Goal: Navigation & Orientation: Find specific page/section

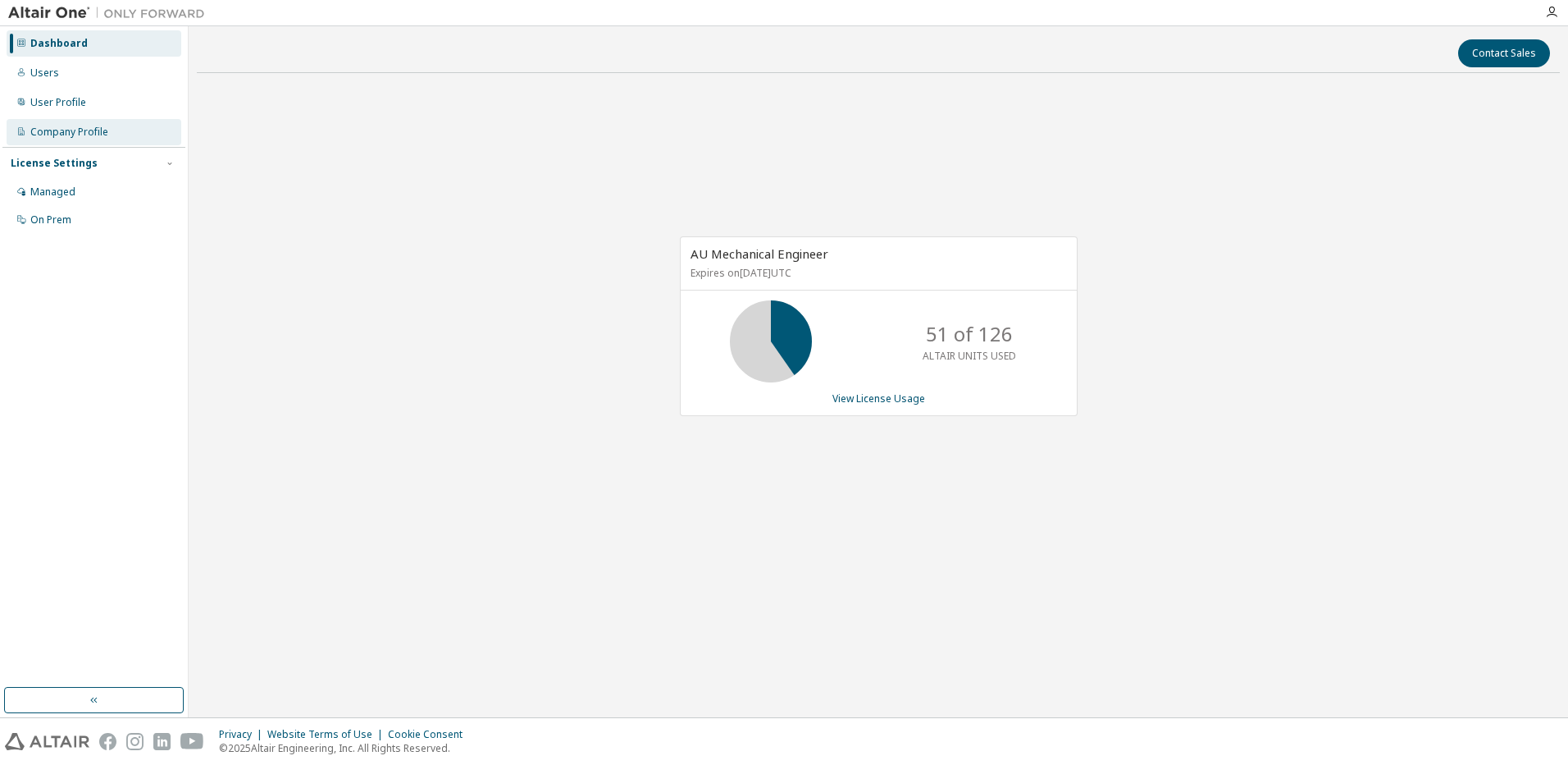
click at [56, 136] on div "Company Profile" at bounding box center [68, 132] width 78 height 13
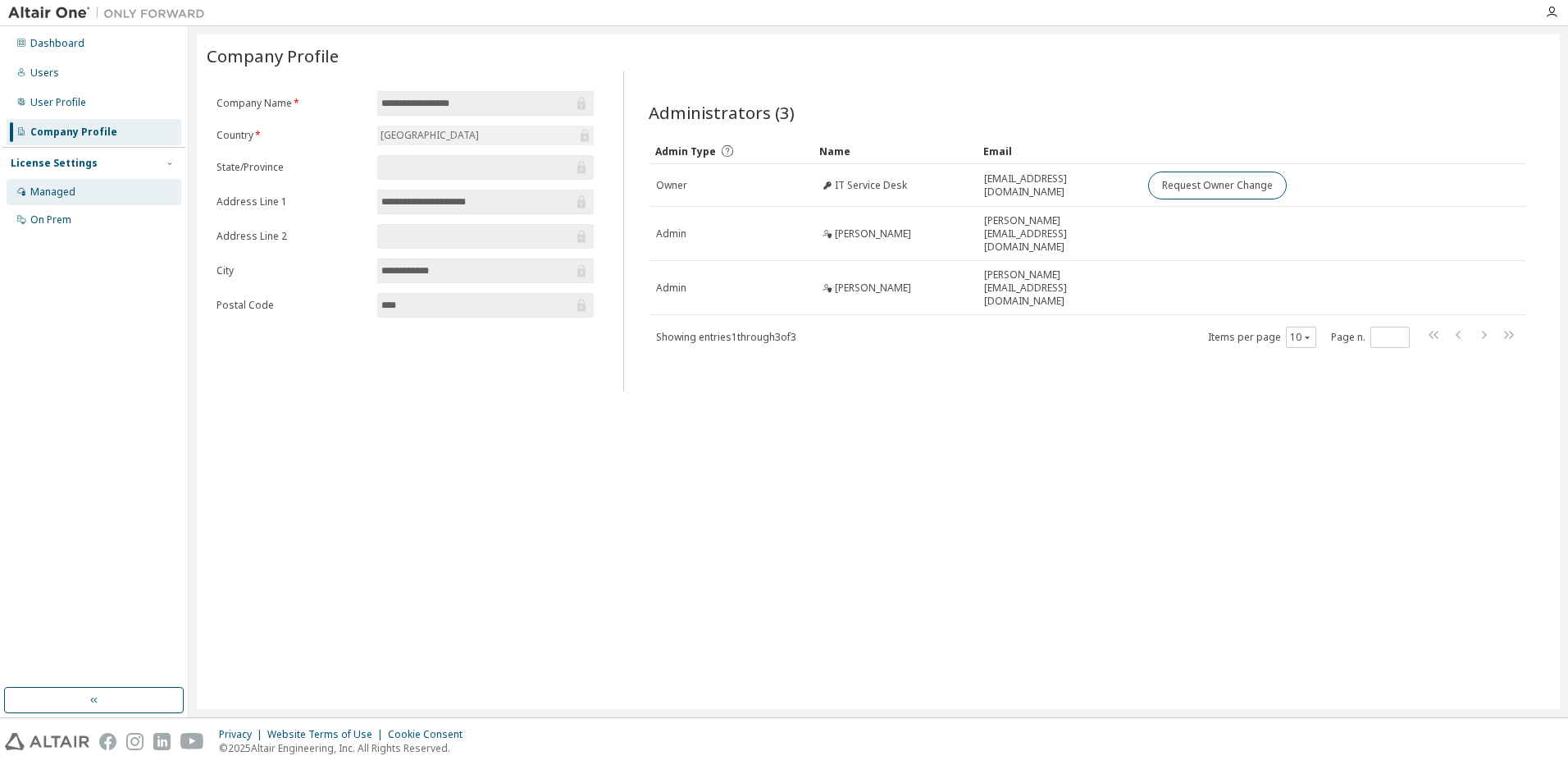
click at [68, 182] on div "Managed" at bounding box center [93, 191] width 175 height 26
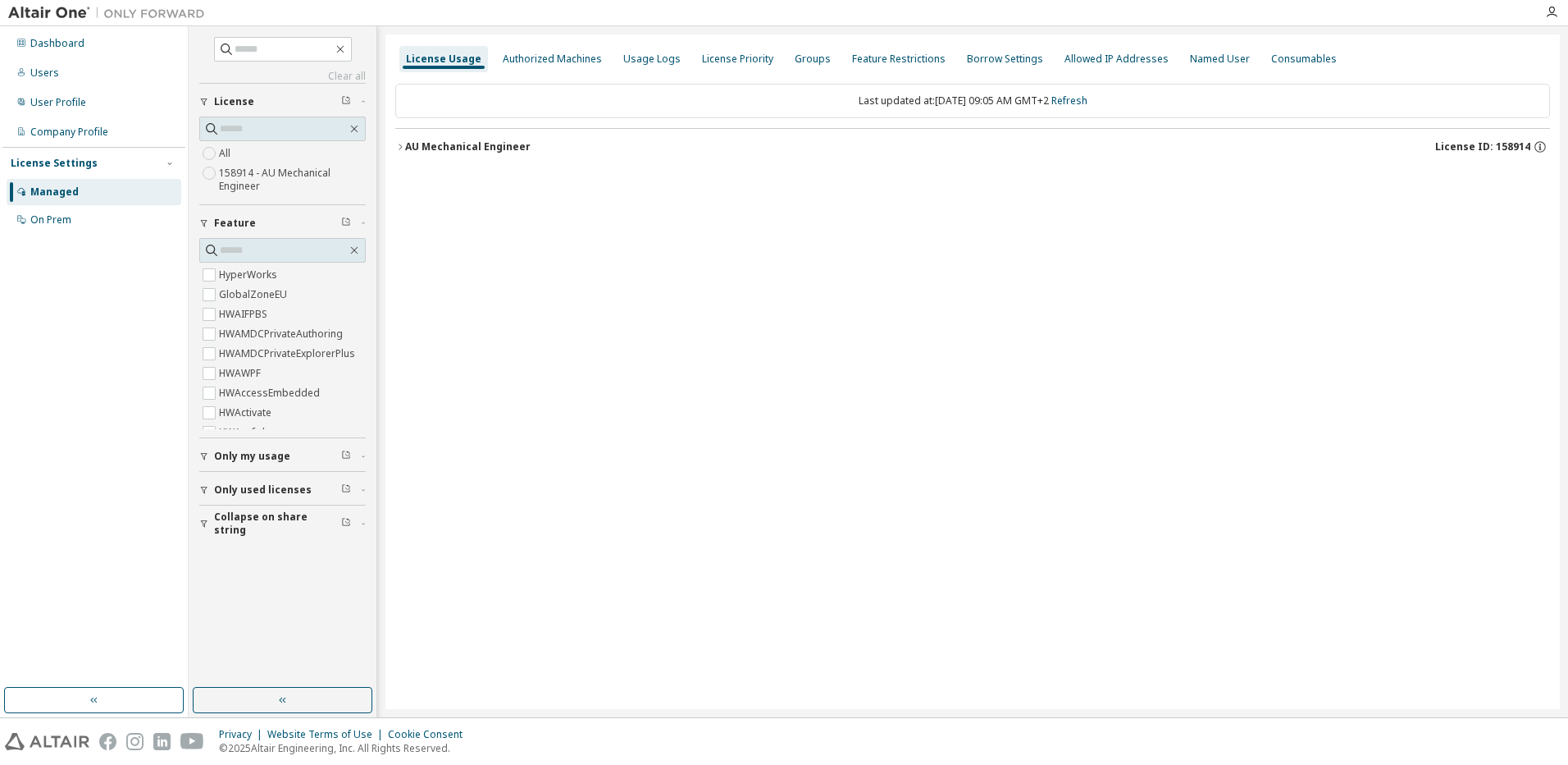
click at [401, 149] on icon "button" at bounding box center [400, 147] width 10 height 10
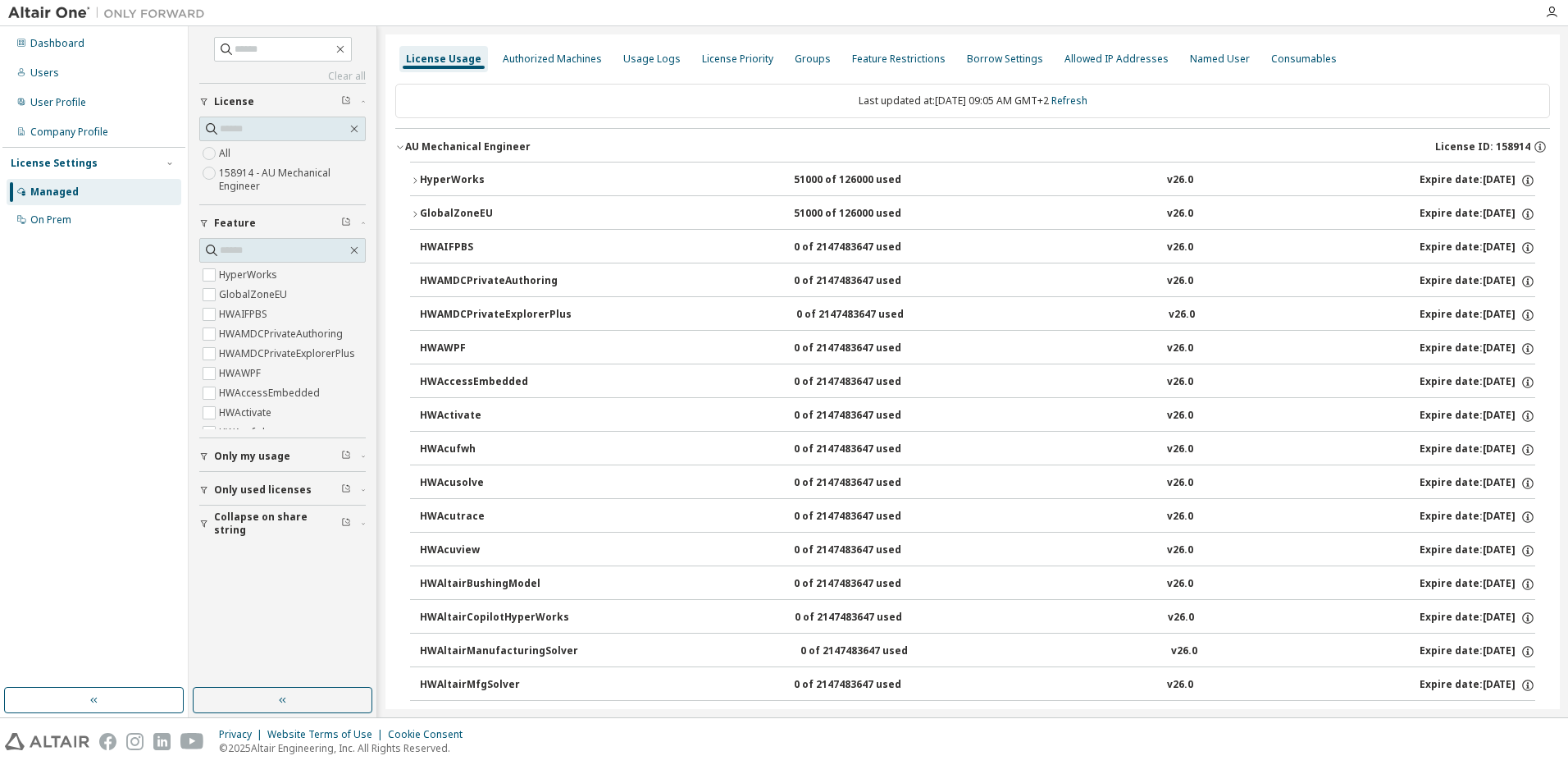
click at [411, 212] on icon "button" at bounding box center [415, 214] width 10 height 10
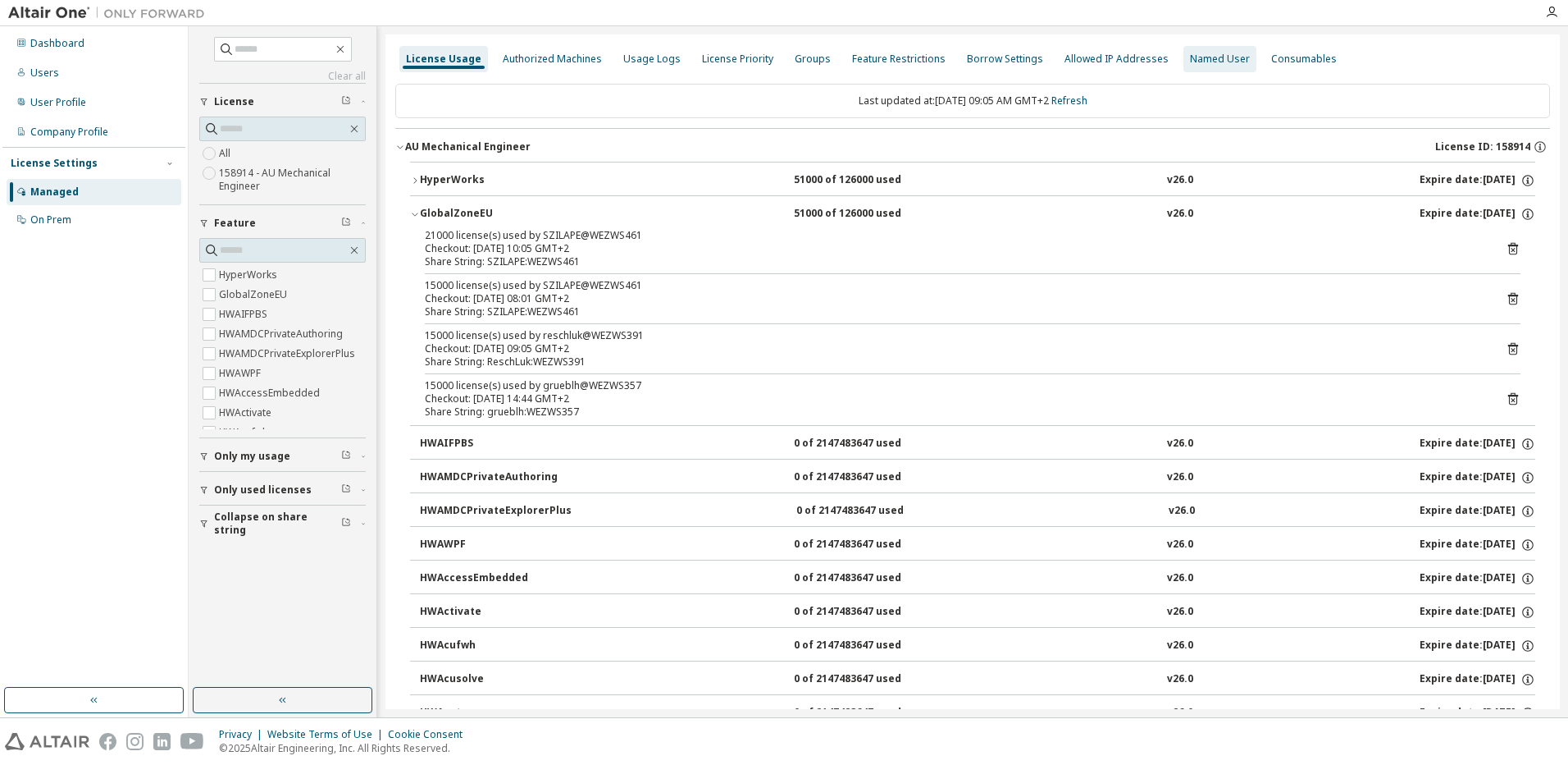
click at [1217, 60] on div "Named User" at bounding box center [1220, 59] width 60 height 13
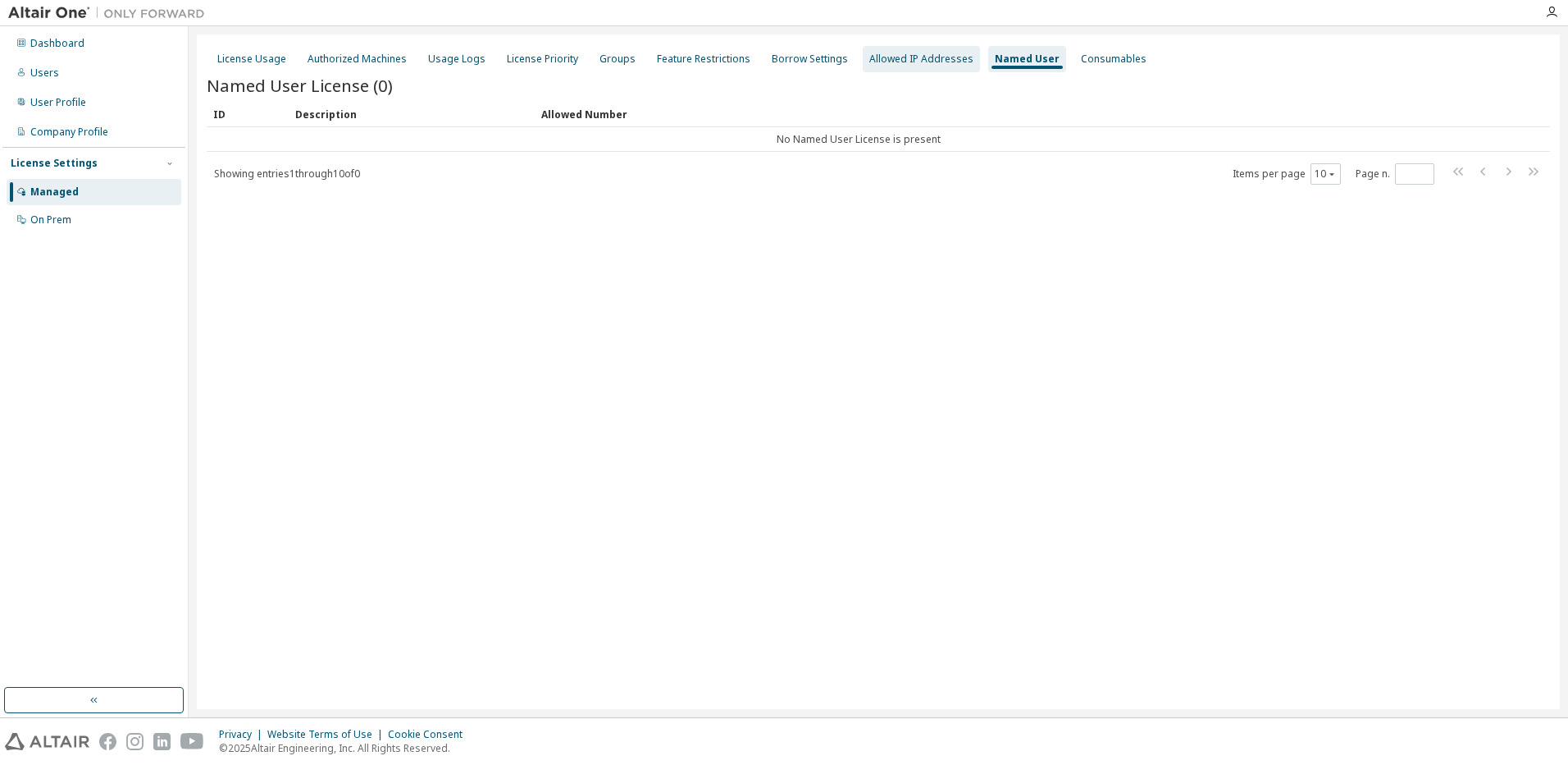
click at [903, 64] on div "Allowed IP Addresses" at bounding box center [922, 59] width 105 height 13
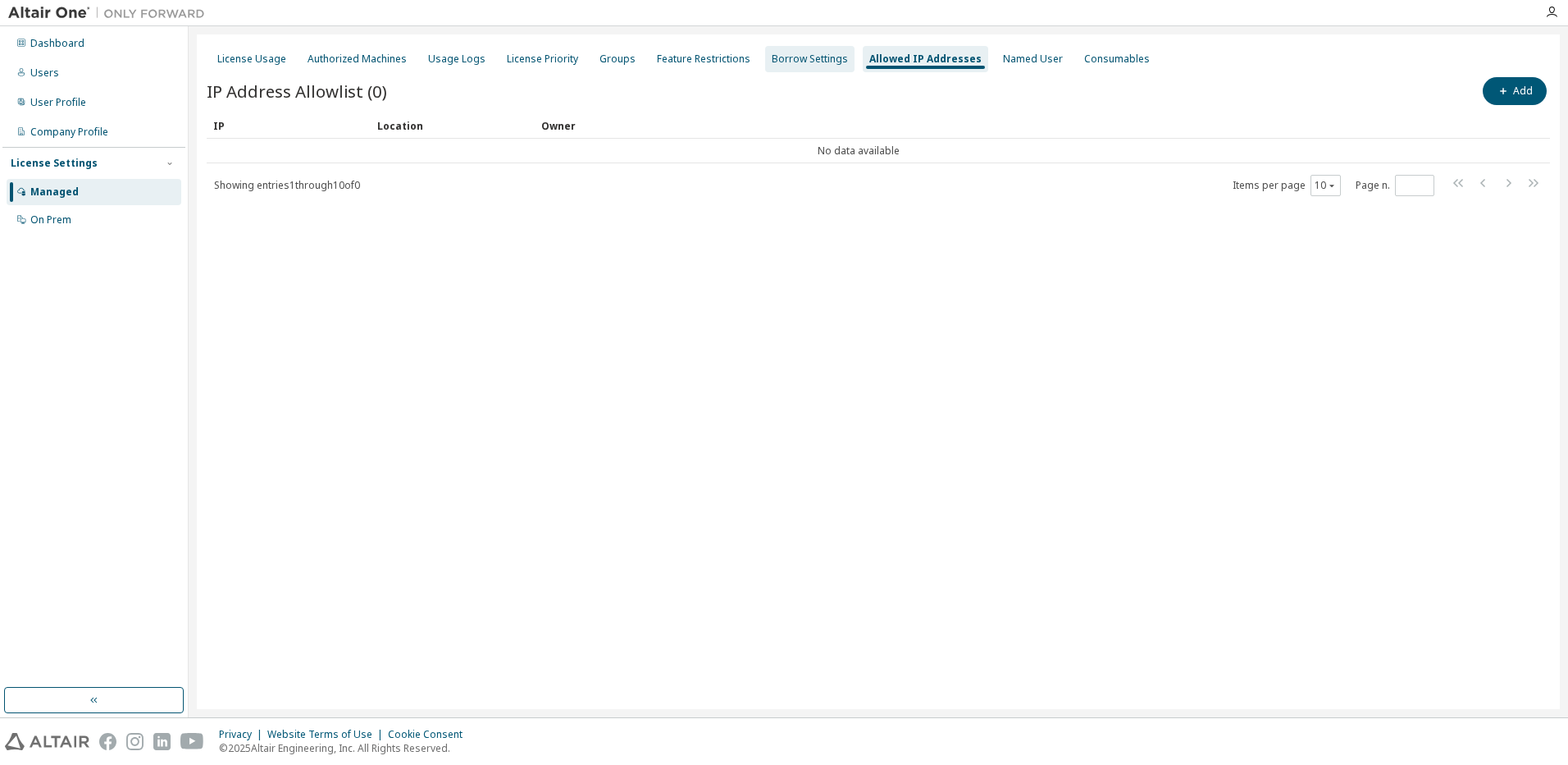
click at [792, 69] on div "Borrow Settings" at bounding box center [810, 59] width 90 height 26
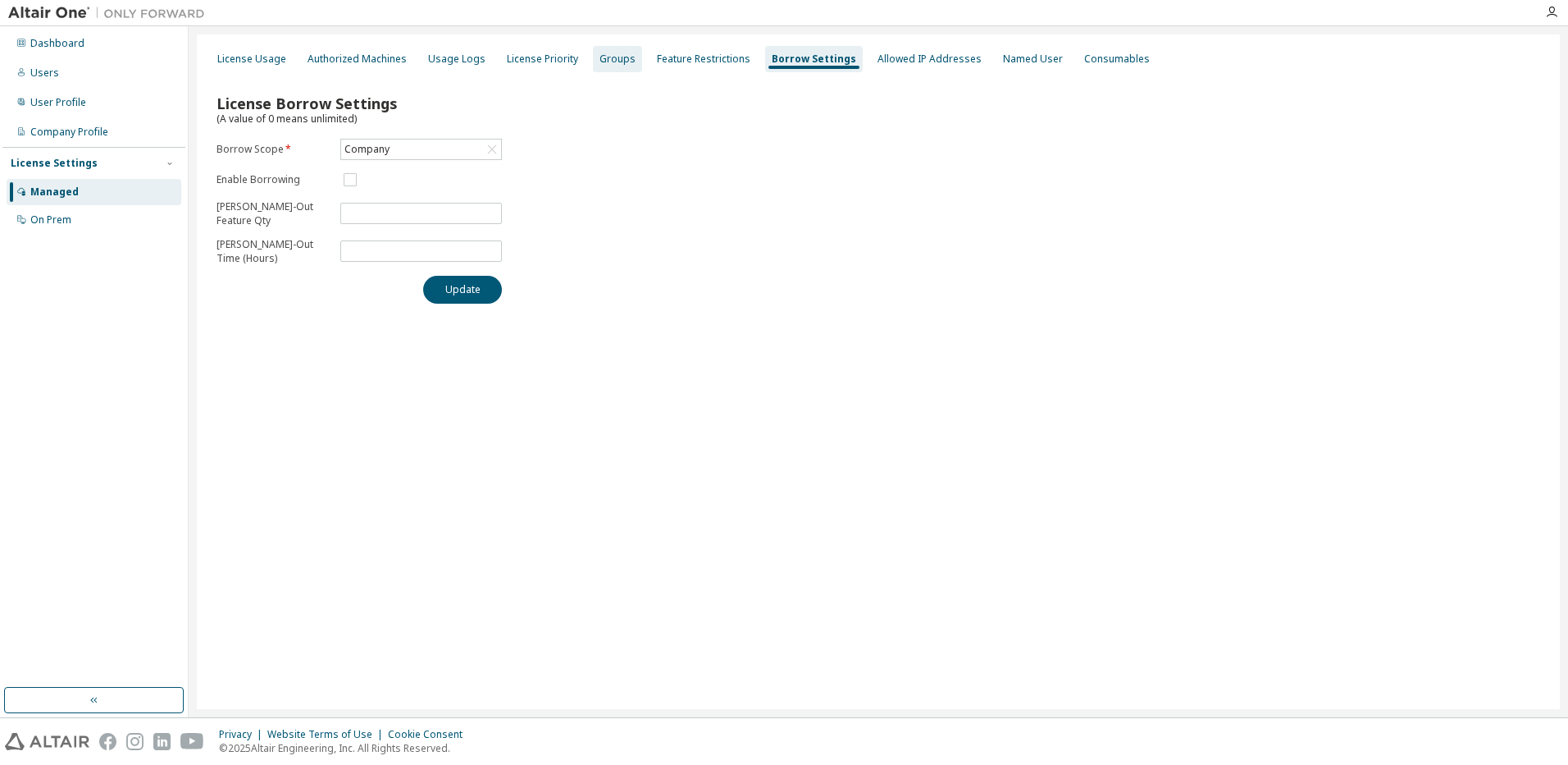
click at [600, 62] on div "Groups" at bounding box center [617, 59] width 36 height 13
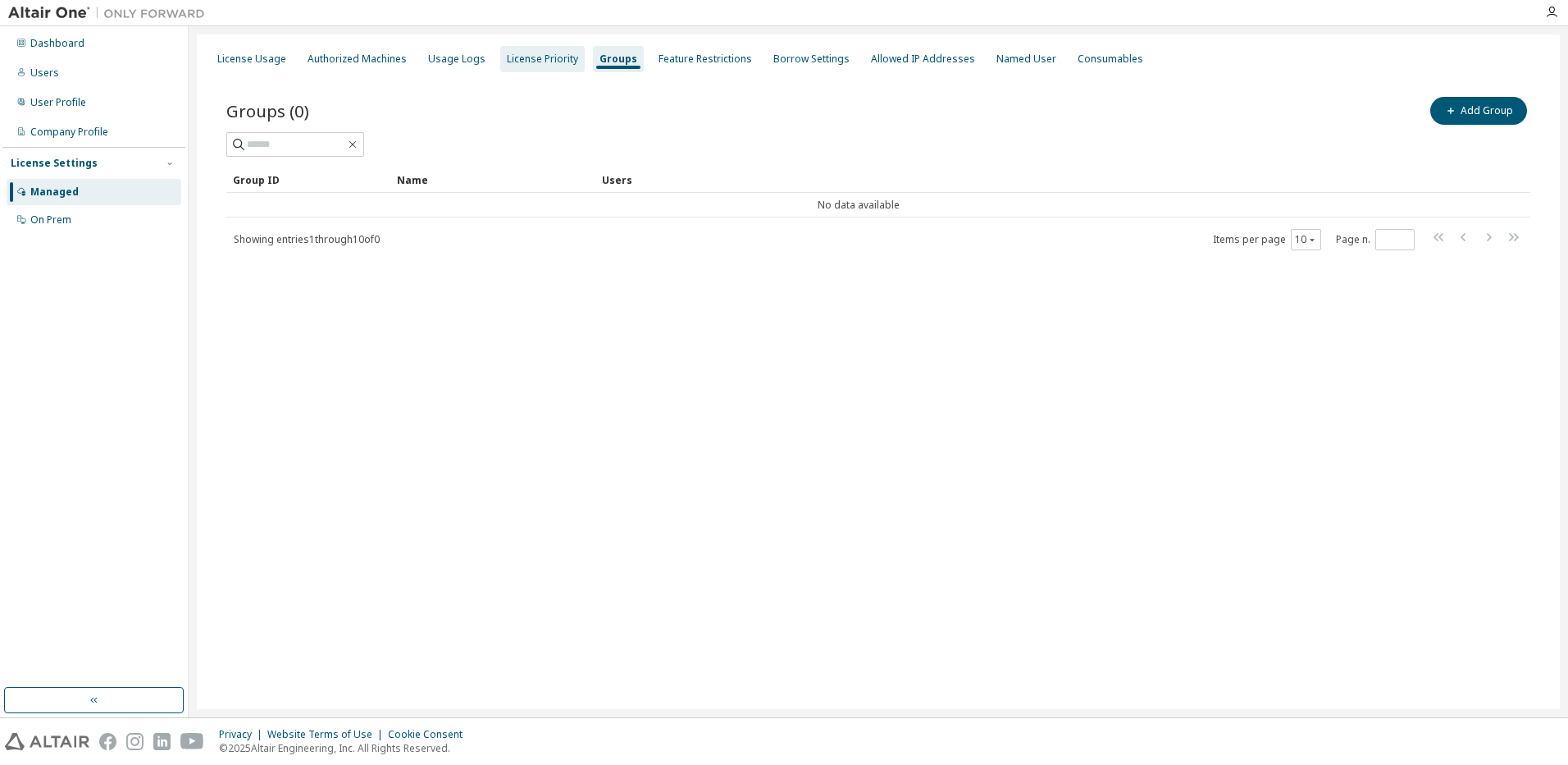
click at [549, 71] on div "License Priority" at bounding box center [543, 59] width 84 height 26
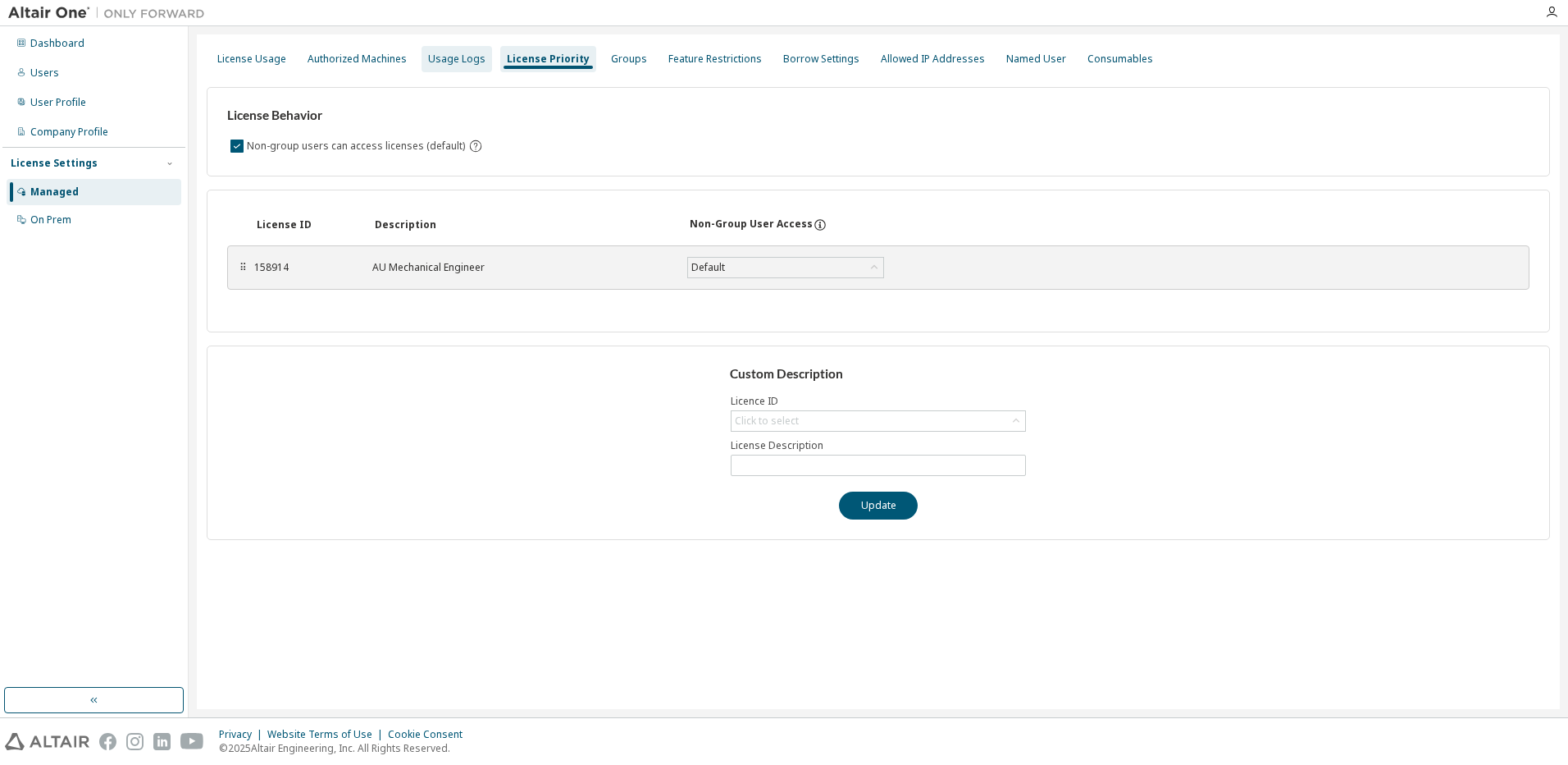
click at [441, 65] on div "Usage Logs" at bounding box center [457, 59] width 71 height 26
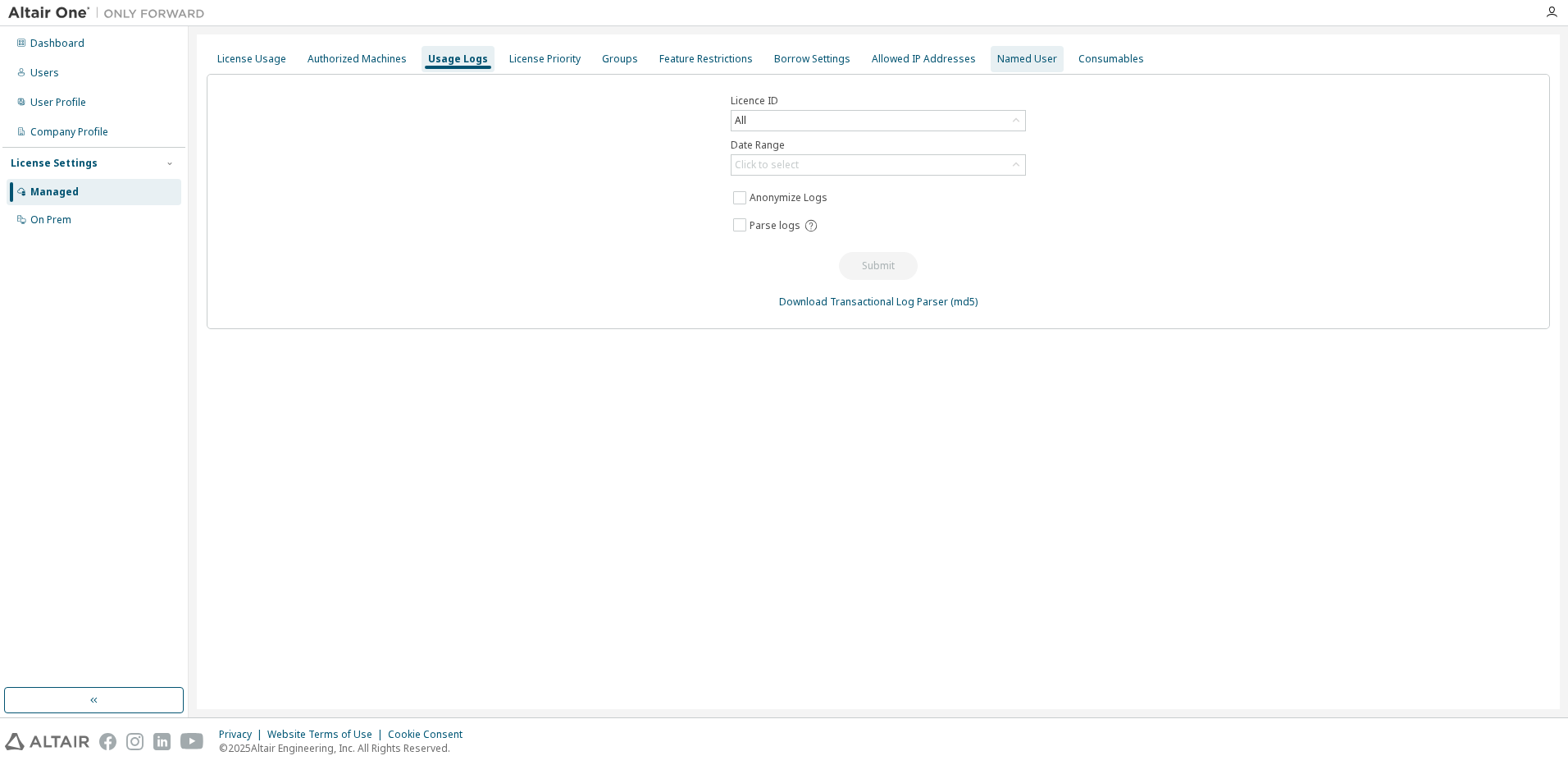
click at [1020, 64] on div "Named User" at bounding box center [1027, 59] width 60 height 13
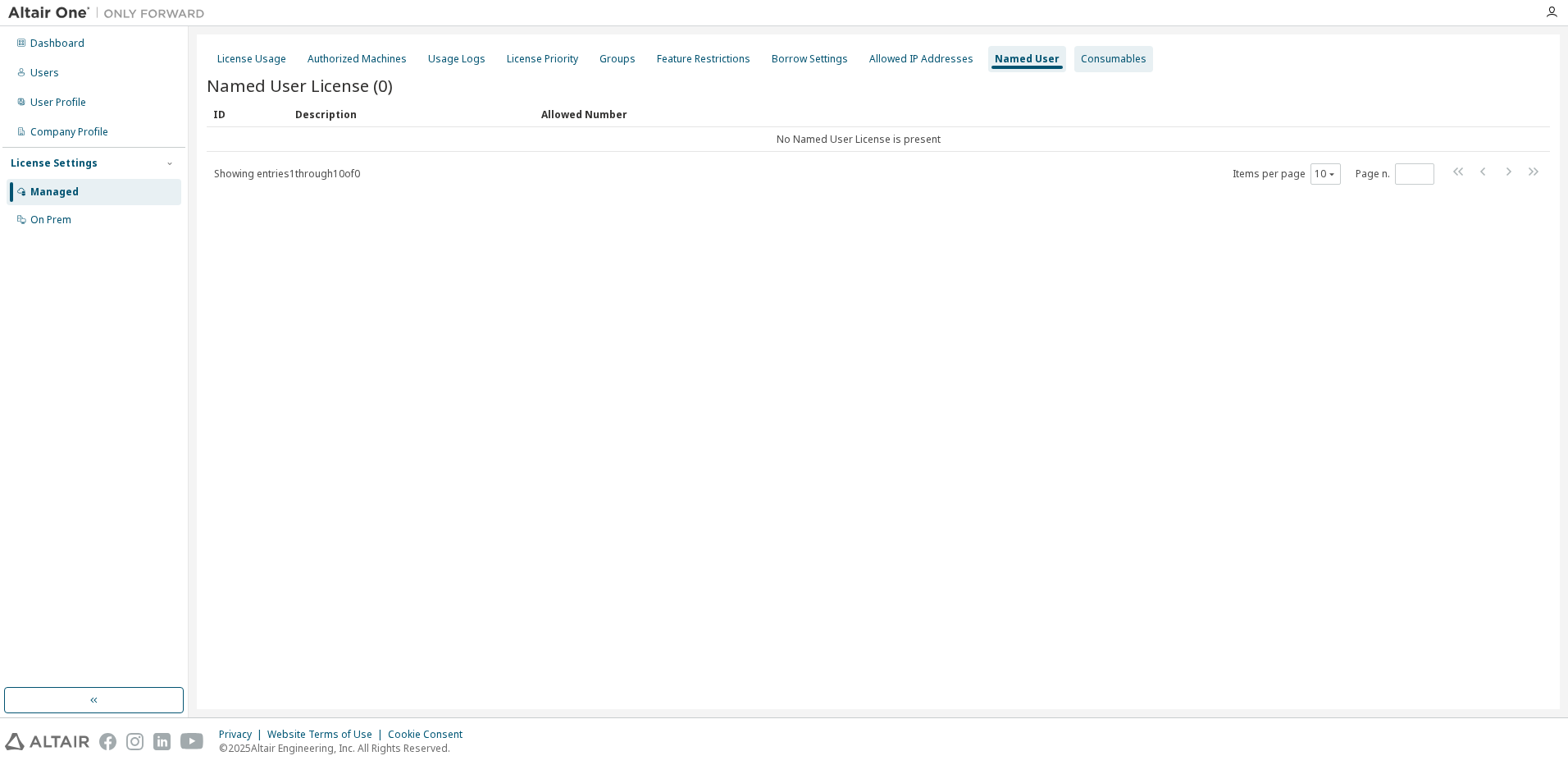
click at [1088, 59] on div "Consumables" at bounding box center [1114, 59] width 65 height 13
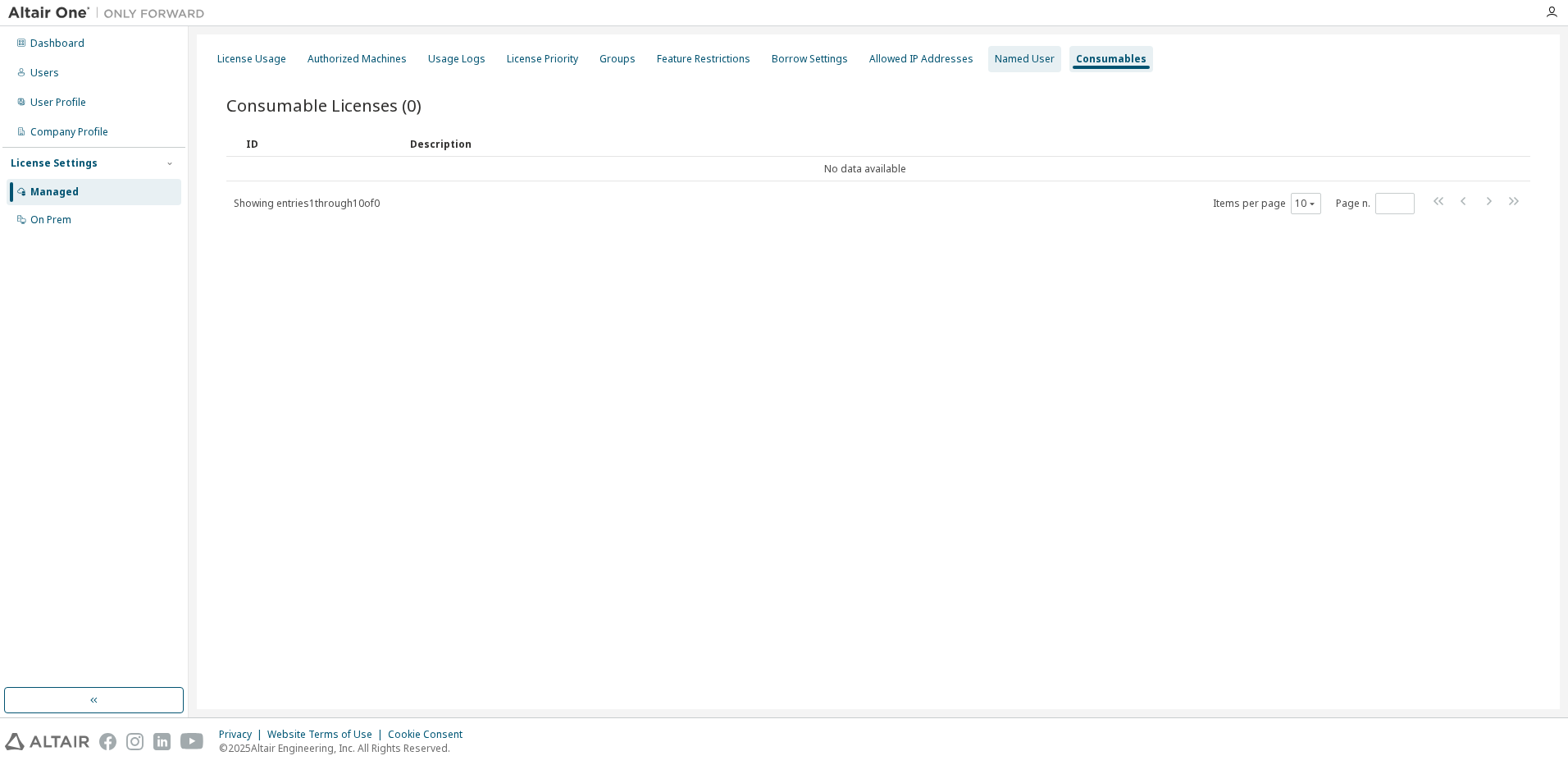
click at [988, 54] on div "Named User" at bounding box center [1024, 59] width 73 height 26
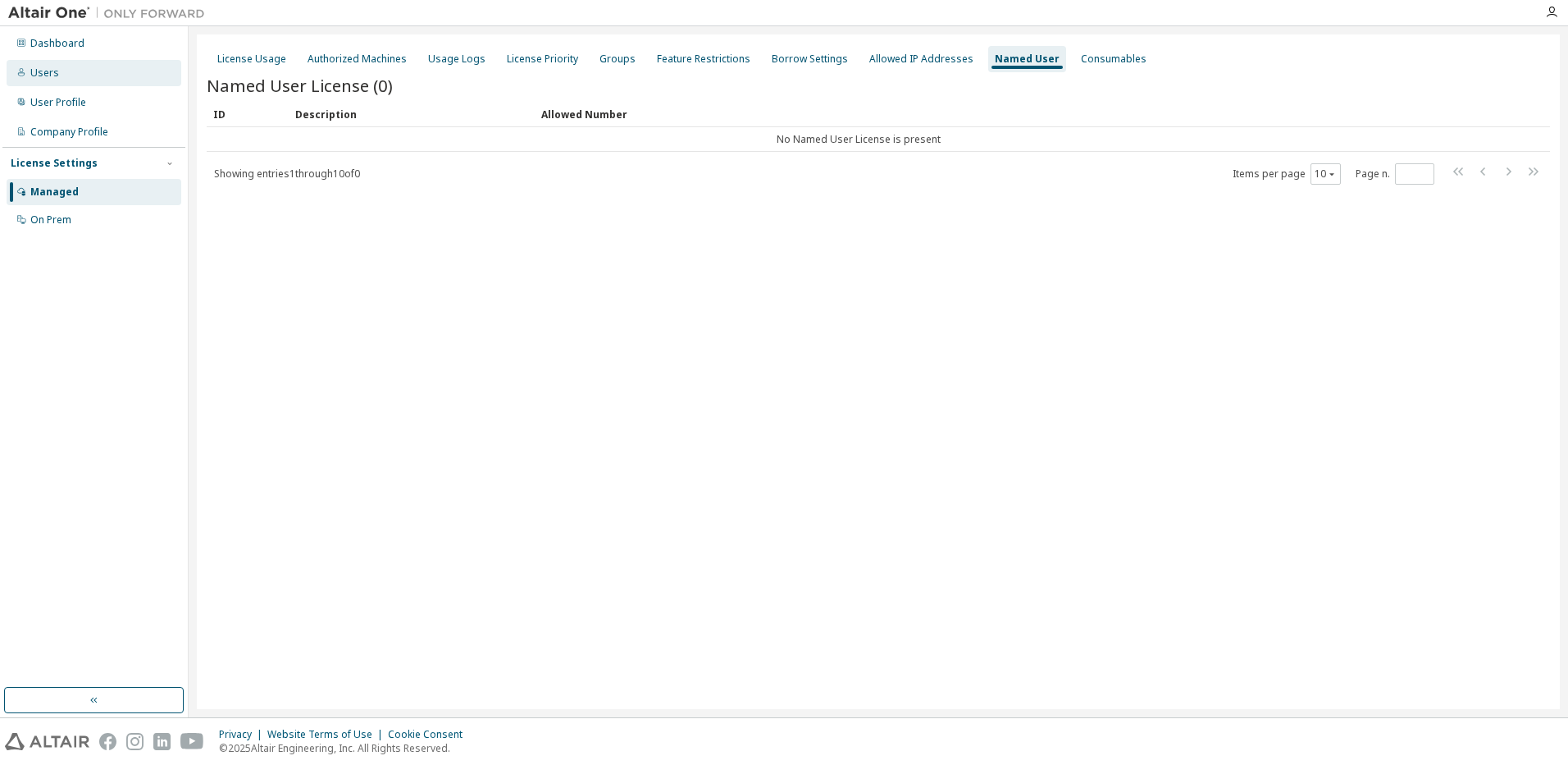
click at [48, 73] on div "Users" at bounding box center [44, 73] width 29 height 13
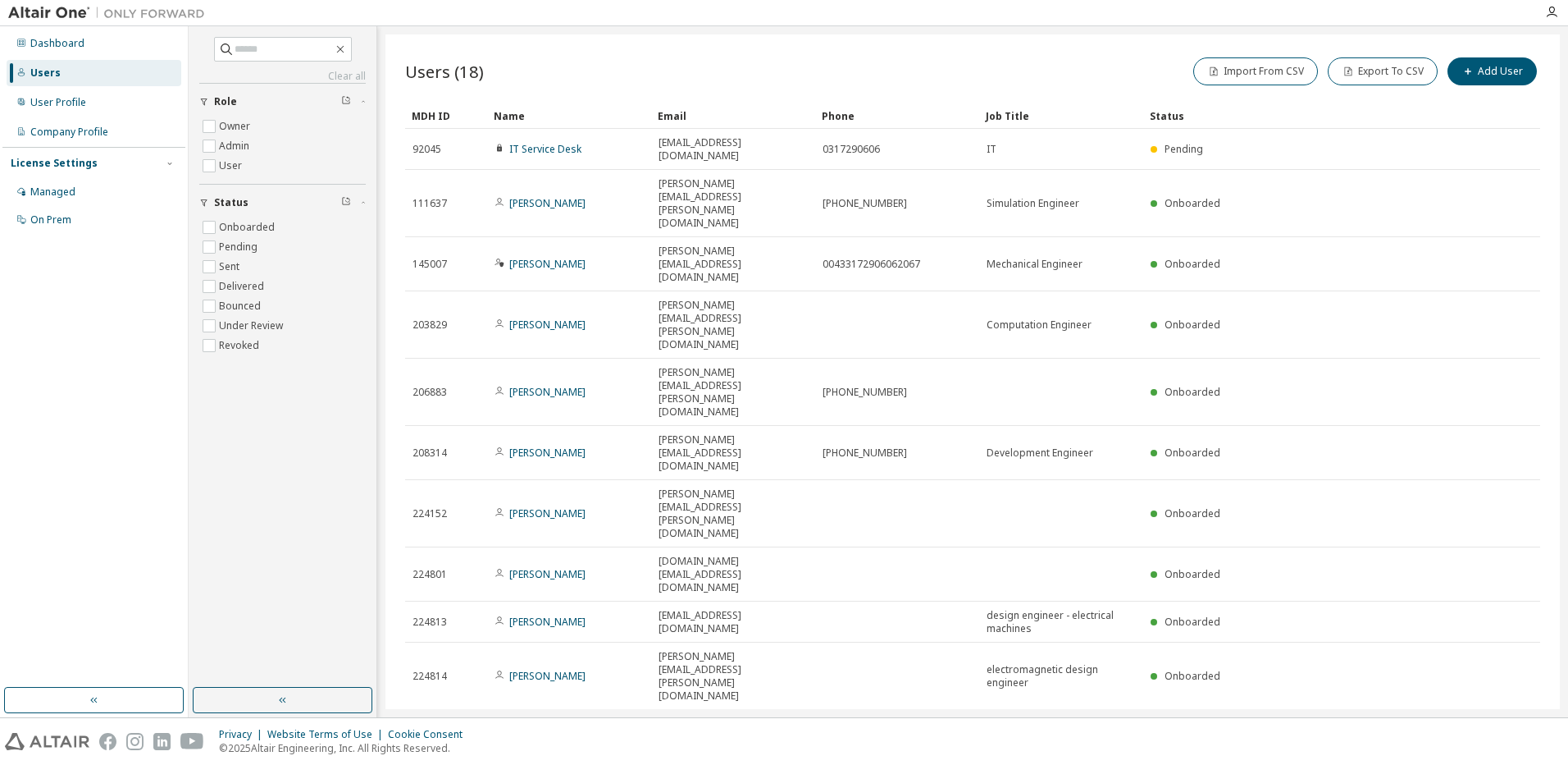
click at [1496, 719] on icon "button" at bounding box center [1498, 729] width 20 height 20
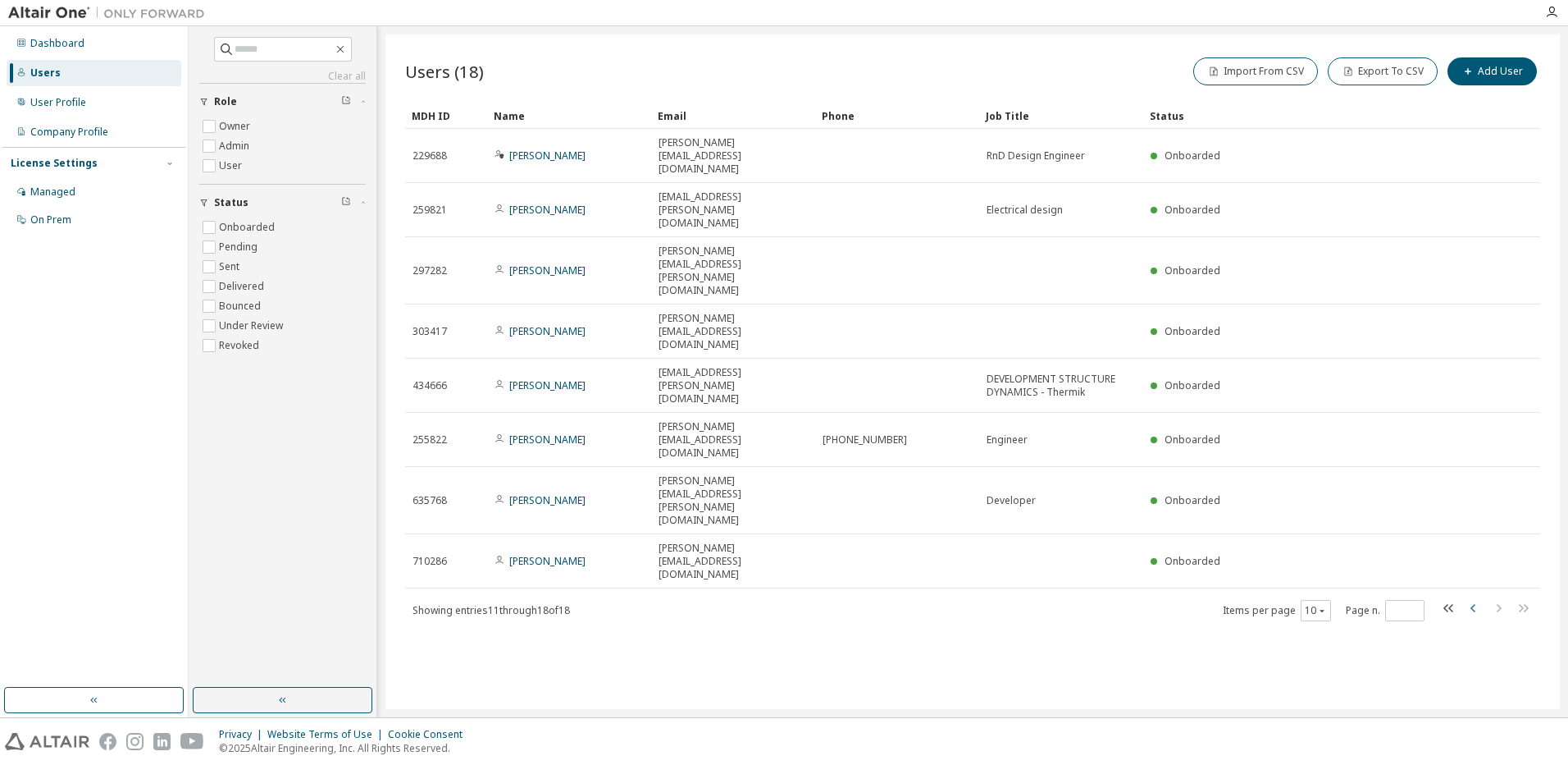
click at [1477, 598] on icon "button" at bounding box center [1474, 607] width 20 height 20
type input "*"
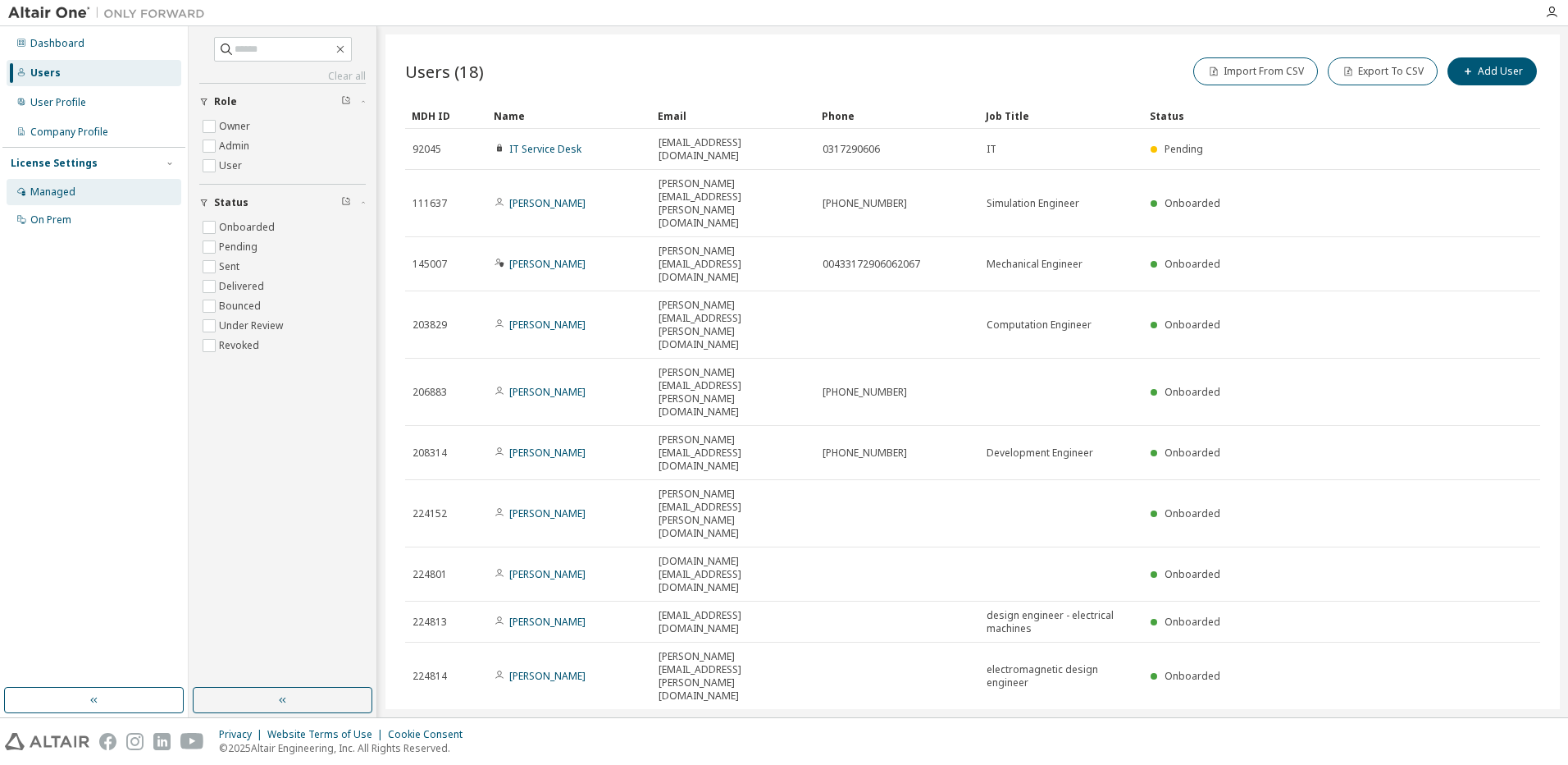
click at [63, 197] on div "Managed" at bounding box center [52, 191] width 45 height 13
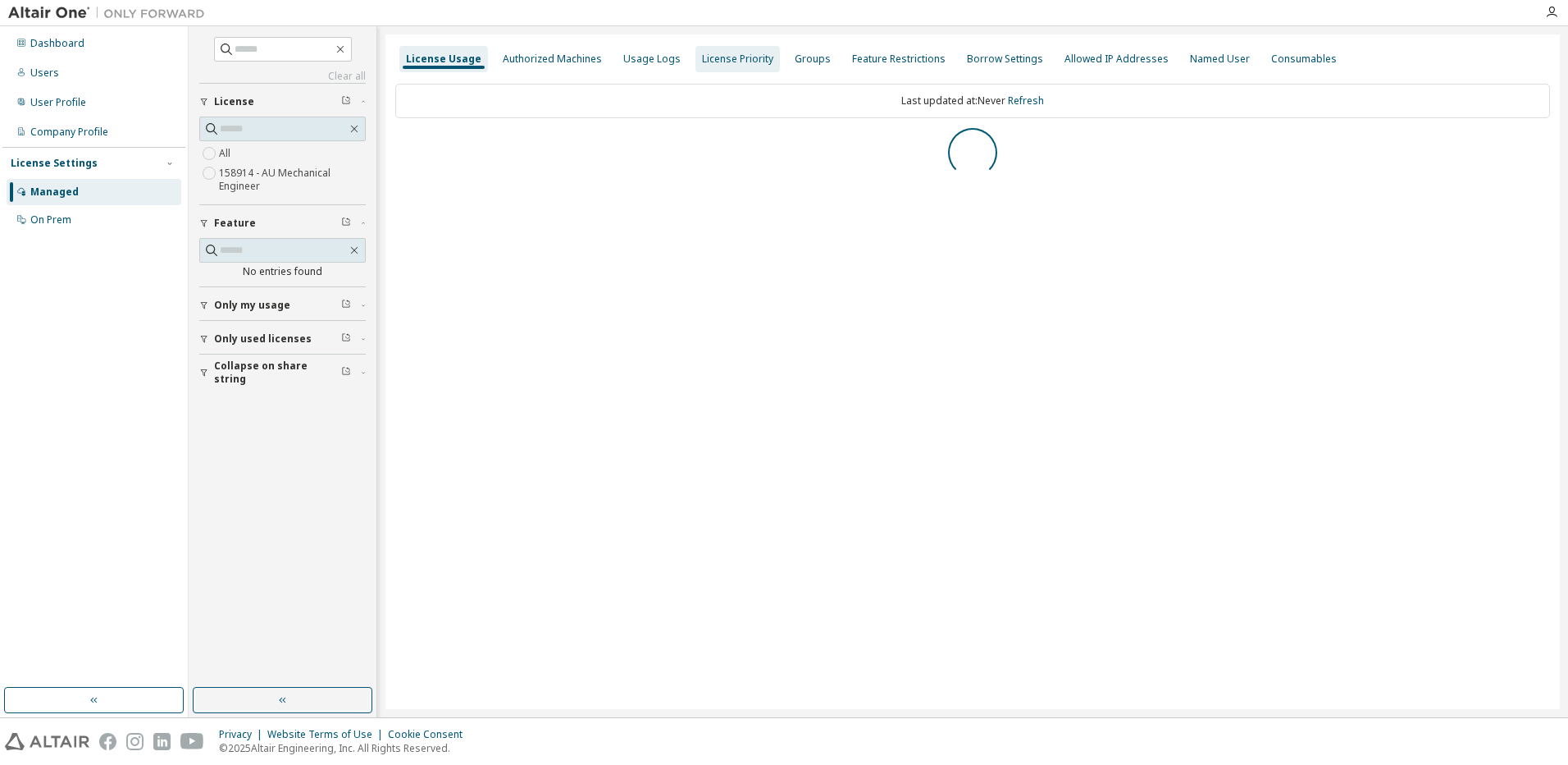
click at [530, 55] on div "Authorized Machines" at bounding box center [552, 59] width 99 height 13
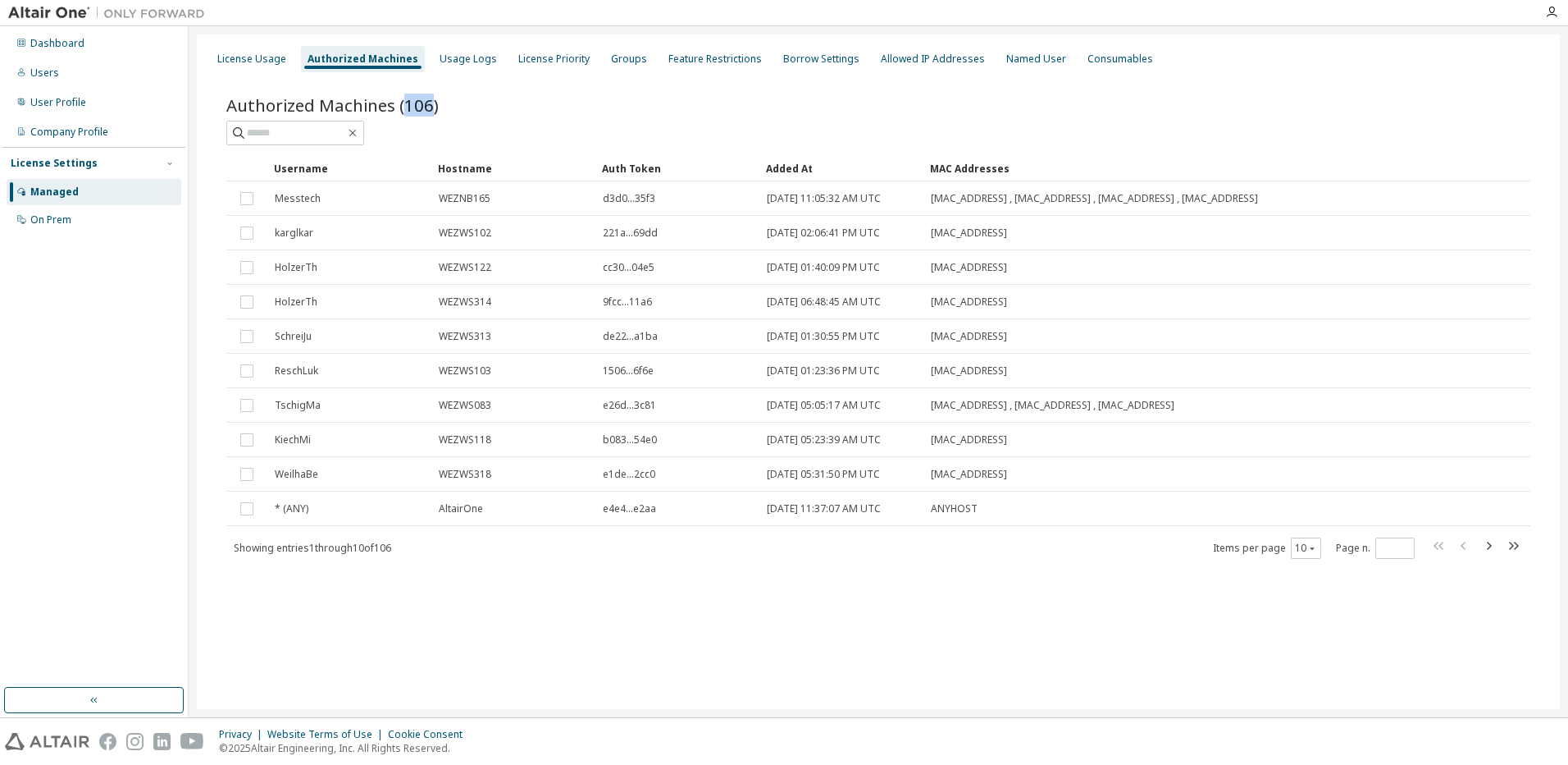
drag, startPoint x: 402, startPoint y: 109, endPoint x: 429, endPoint y: 106, distance: 27.2
click at [429, 106] on span "Authorized Machines (106)" at bounding box center [332, 105] width 212 height 23
click at [1491, 545] on icon "button" at bounding box center [1489, 545] width 5 height 8
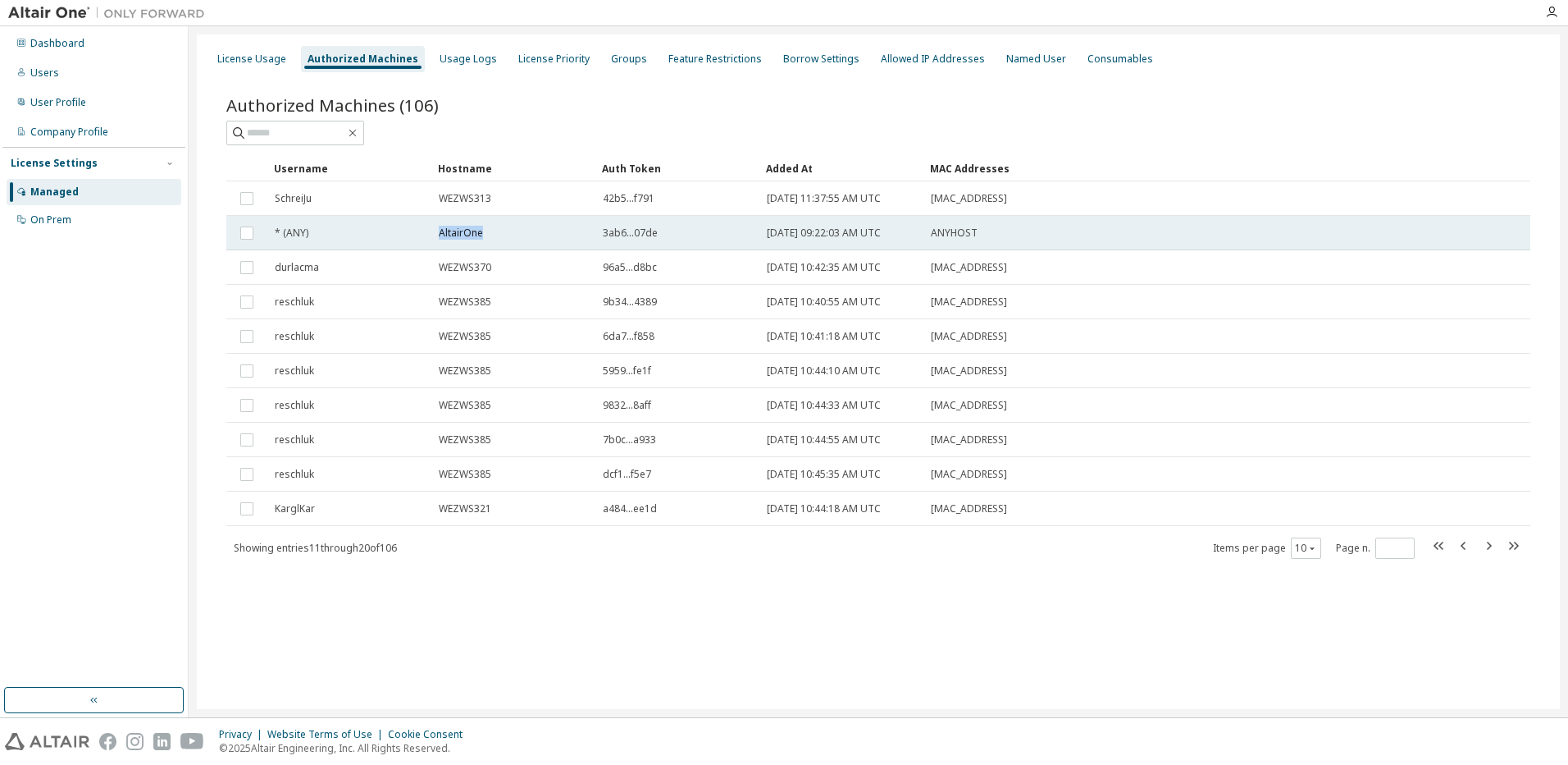
drag, startPoint x: 439, startPoint y: 233, endPoint x: 501, endPoint y: 227, distance: 62.3
click at [501, 227] on div "AltairOne" at bounding box center [514, 233] width 149 height 13
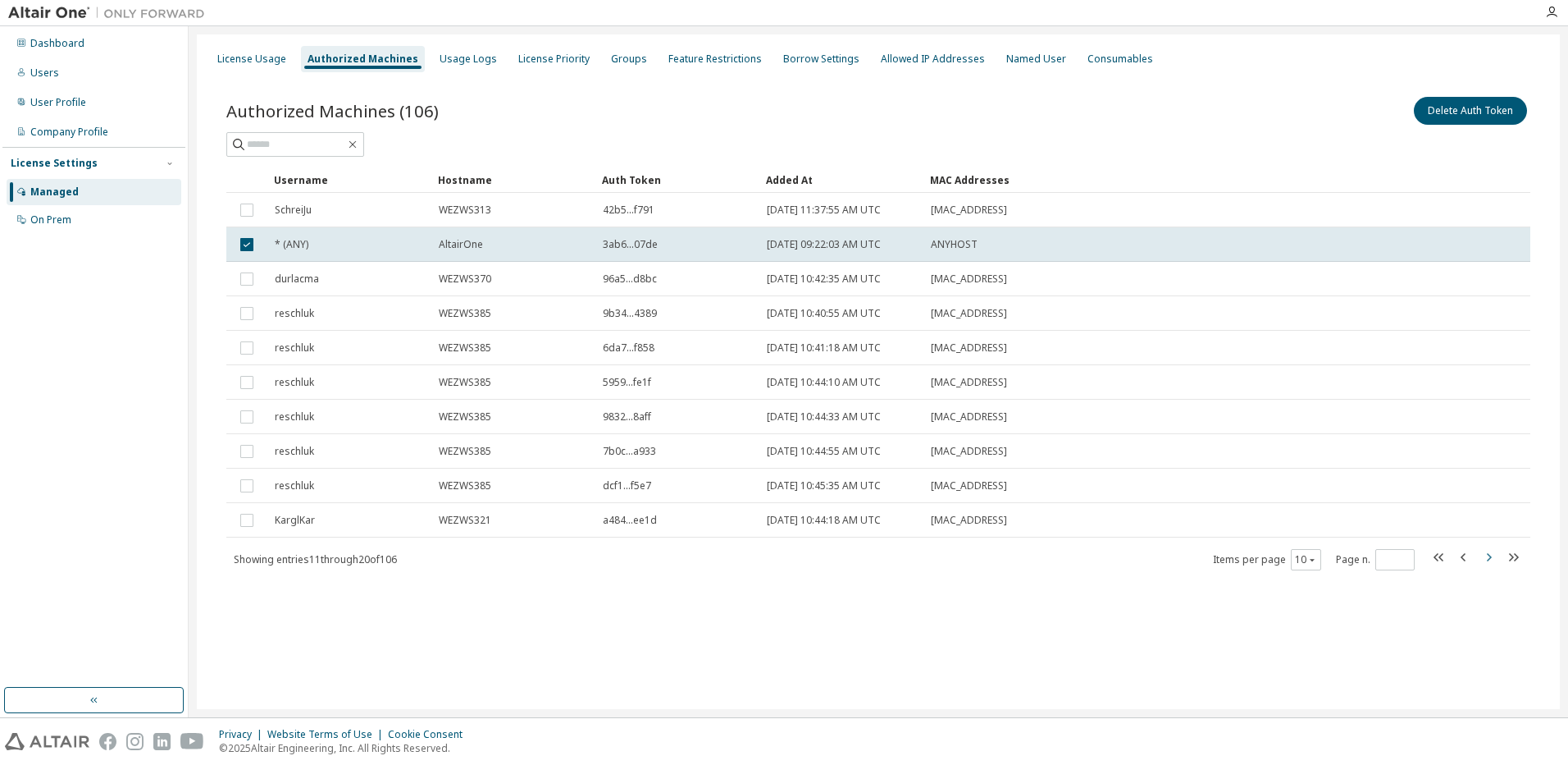
click at [1489, 562] on icon "button" at bounding box center [1488, 557] width 20 height 20
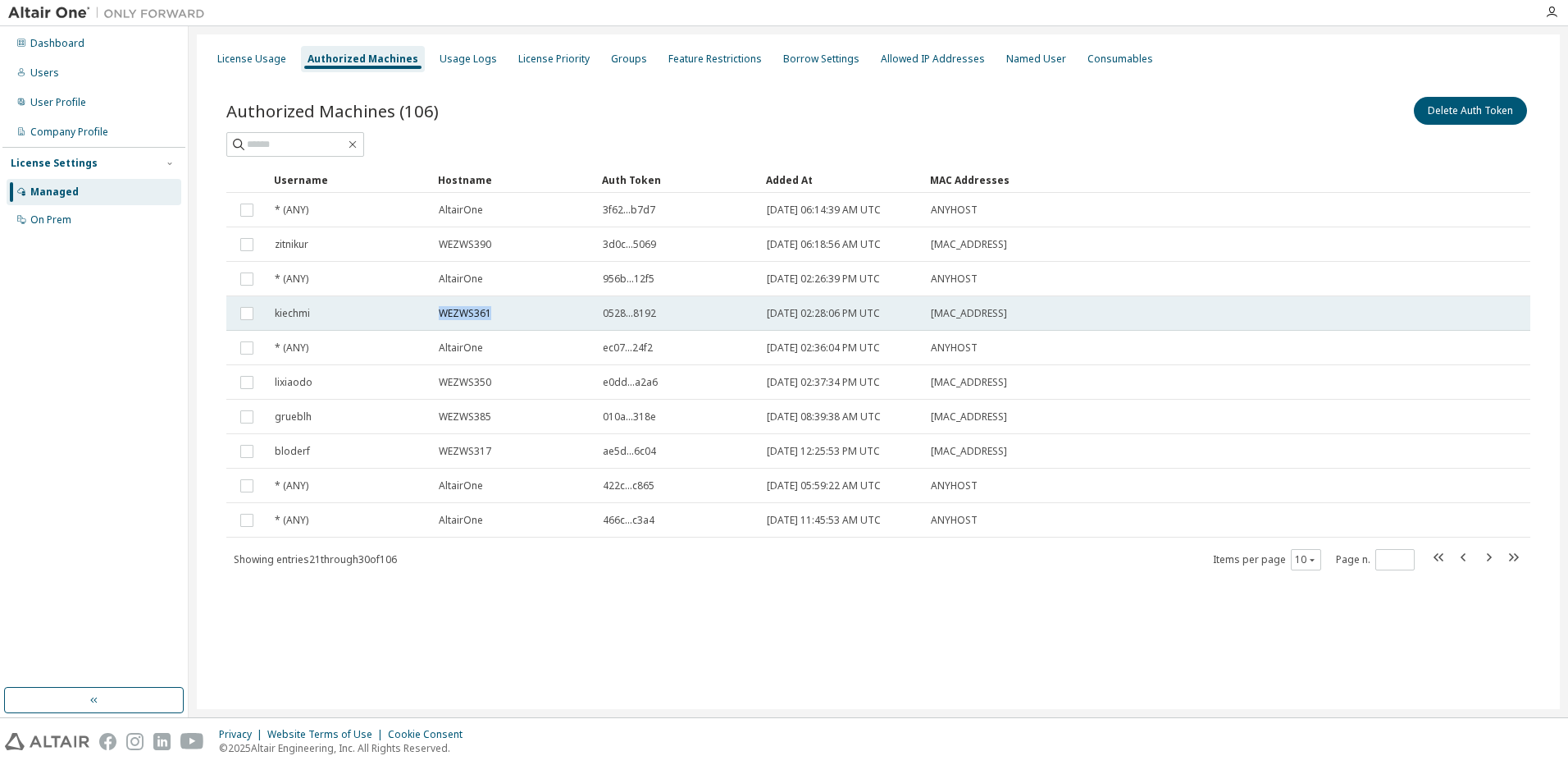
drag, startPoint x: 490, startPoint y: 312, endPoint x: 431, endPoint y: 320, distance: 59.5
click at [431, 320] on td "WEZWS361" at bounding box center [514, 313] width 164 height 35
click at [1488, 561] on icon "button" at bounding box center [1489, 557] width 5 height 8
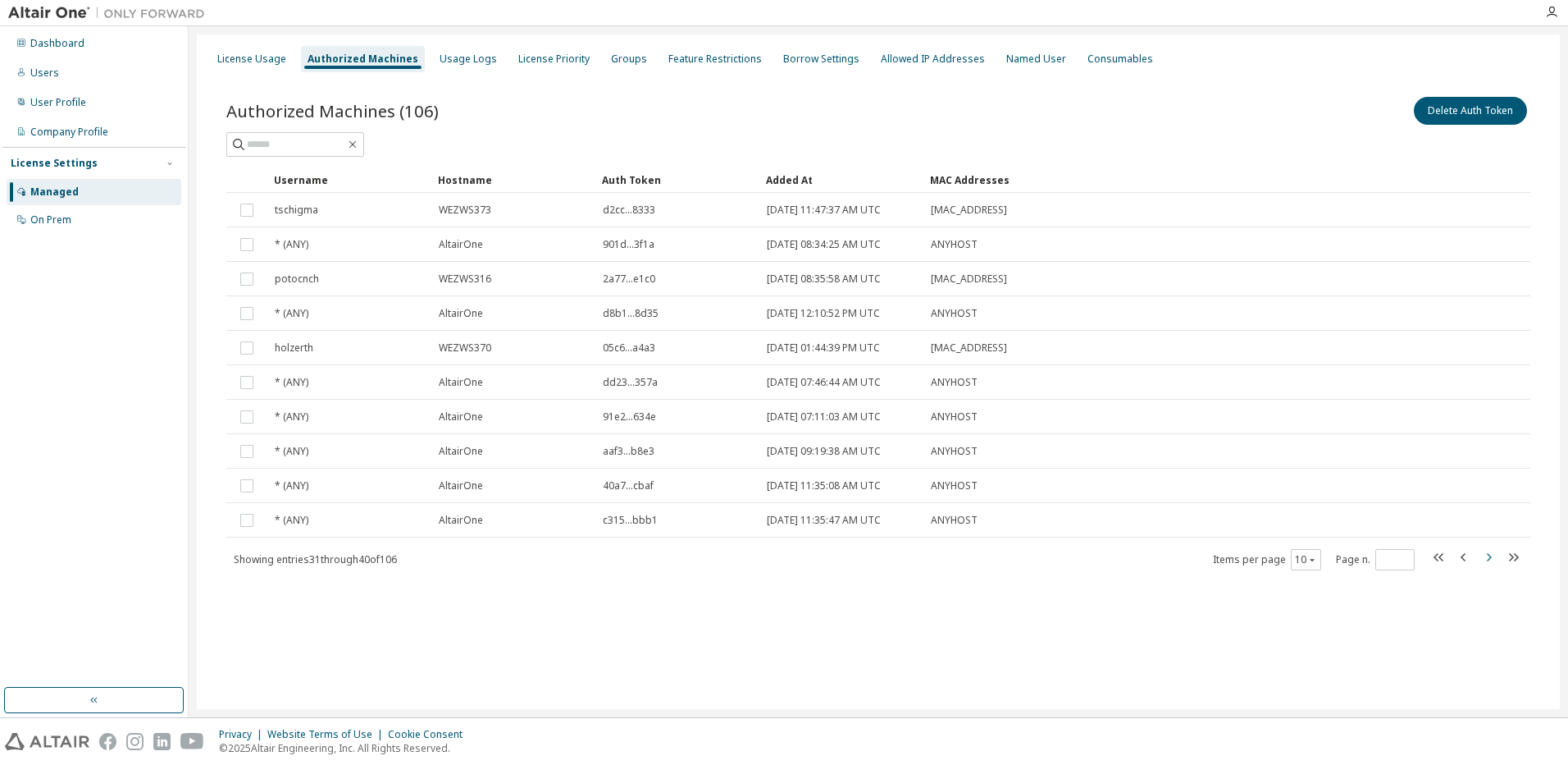
click at [1488, 552] on icon "button" at bounding box center [1488, 557] width 20 height 20
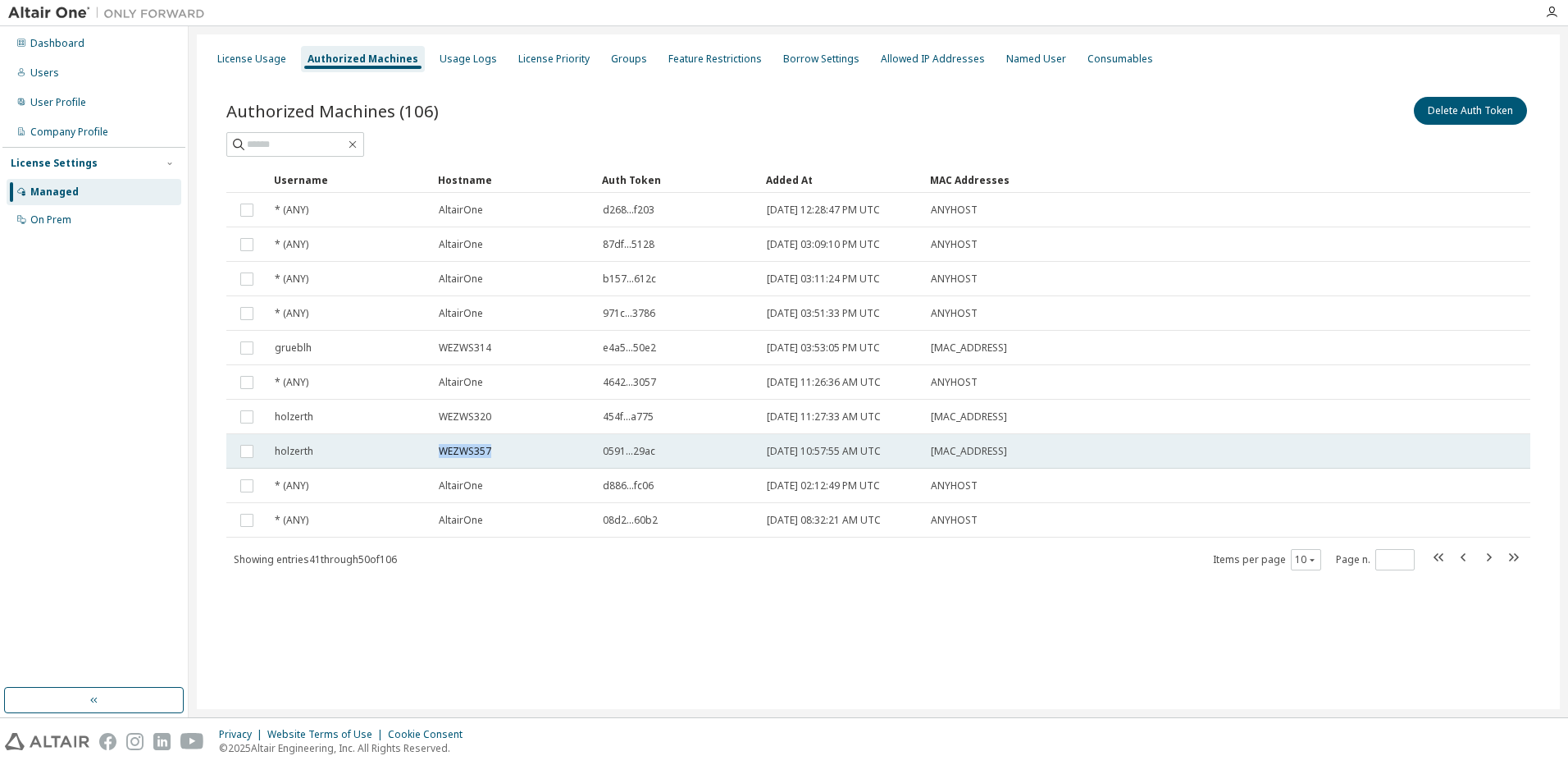
drag, startPoint x: 441, startPoint y: 452, endPoint x: 501, endPoint y: 457, distance: 60.2
click at [501, 457] on div "WEZWS357" at bounding box center [514, 451] width 149 height 13
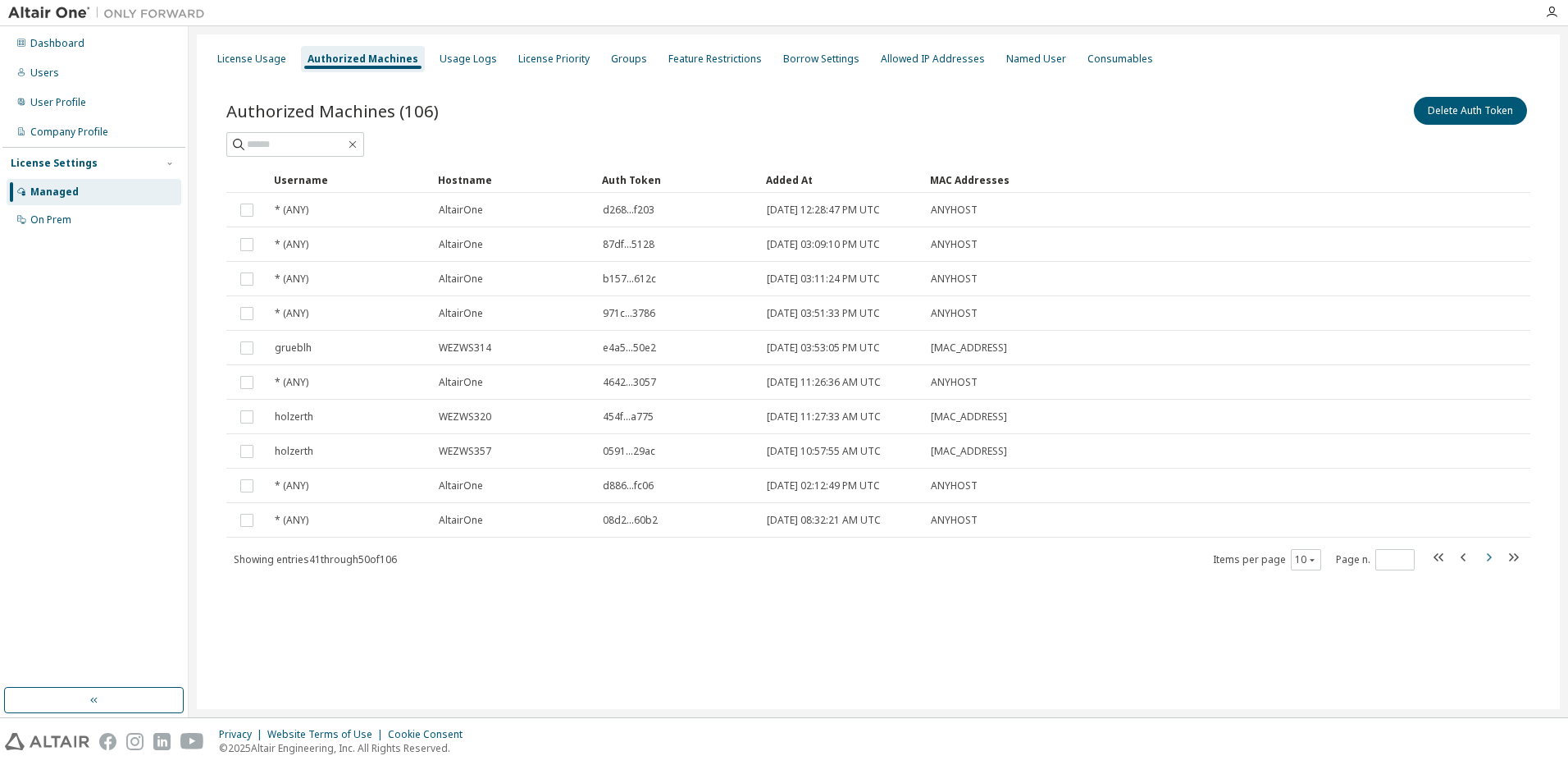
click at [1493, 556] on icon "button" at bounding box center [1488, 557] width 20 height 20
click at [1483, 557] on icon "button" at bounding box center [1488, 557] width 20 height 20
type input "*"
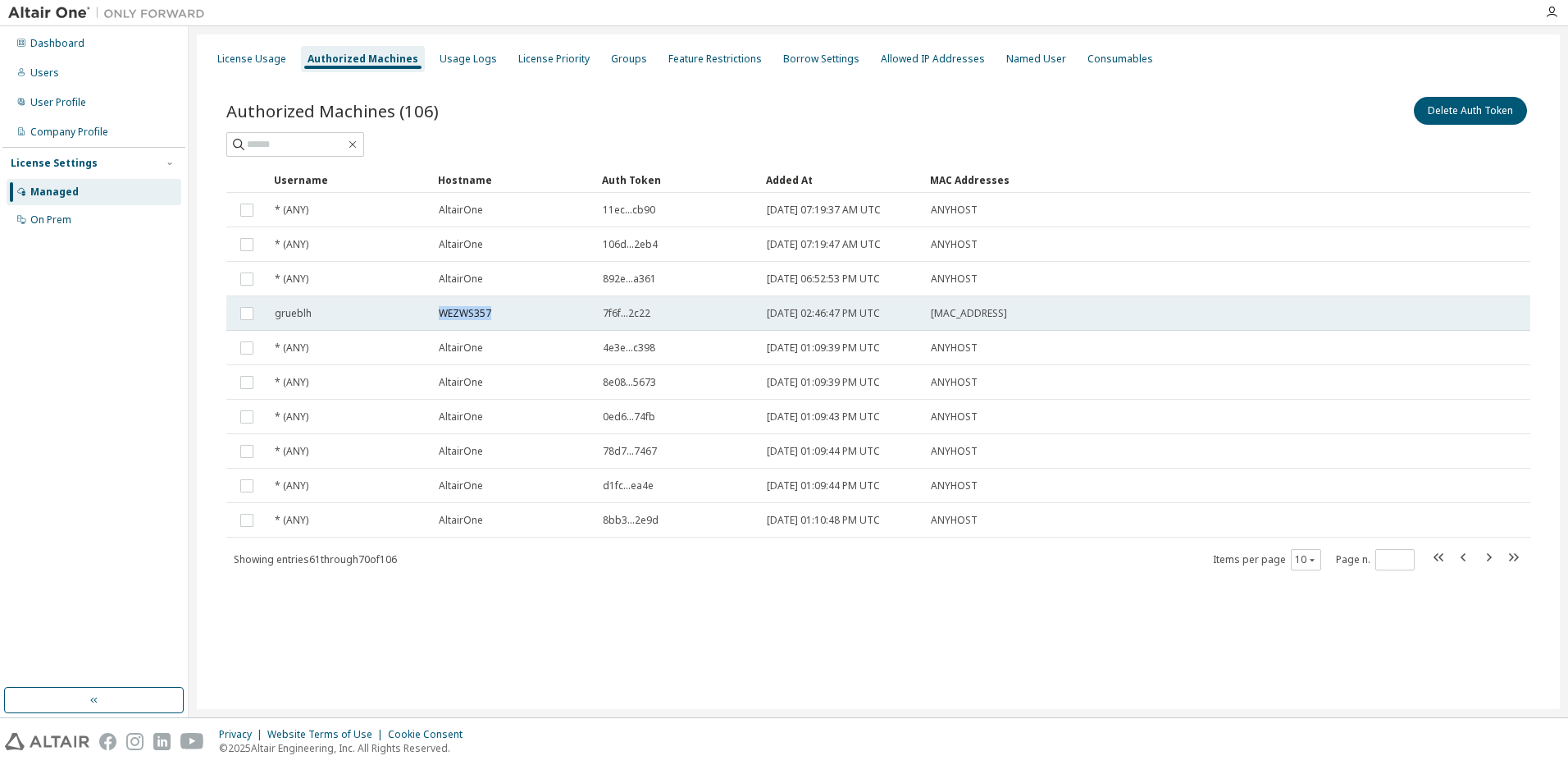
drag, startPoint x: 442, startPoint y: 315, endPoint x: 506, endPoint y: 314, distance: 64.0
click at [506, 314] on div "WEZWS357" at bounding box center [514, 313] width 149 height 13
click at [60, 49] on div "Dashboard" at bounding box center [57, 44] width 54 height 13
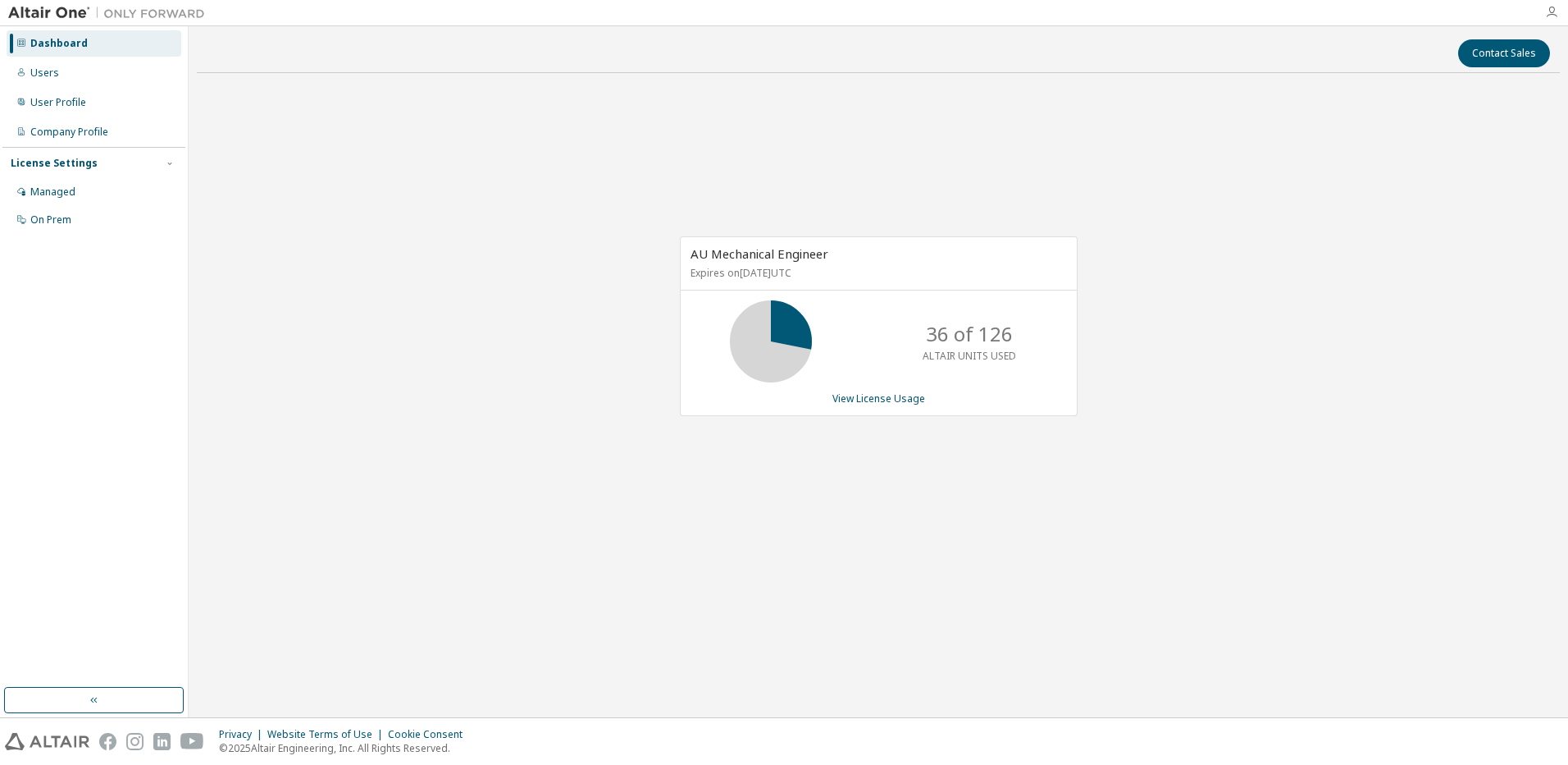
click at [1553, 12] on icon "button" at bounding box center [1552, 12] width 13 height 13
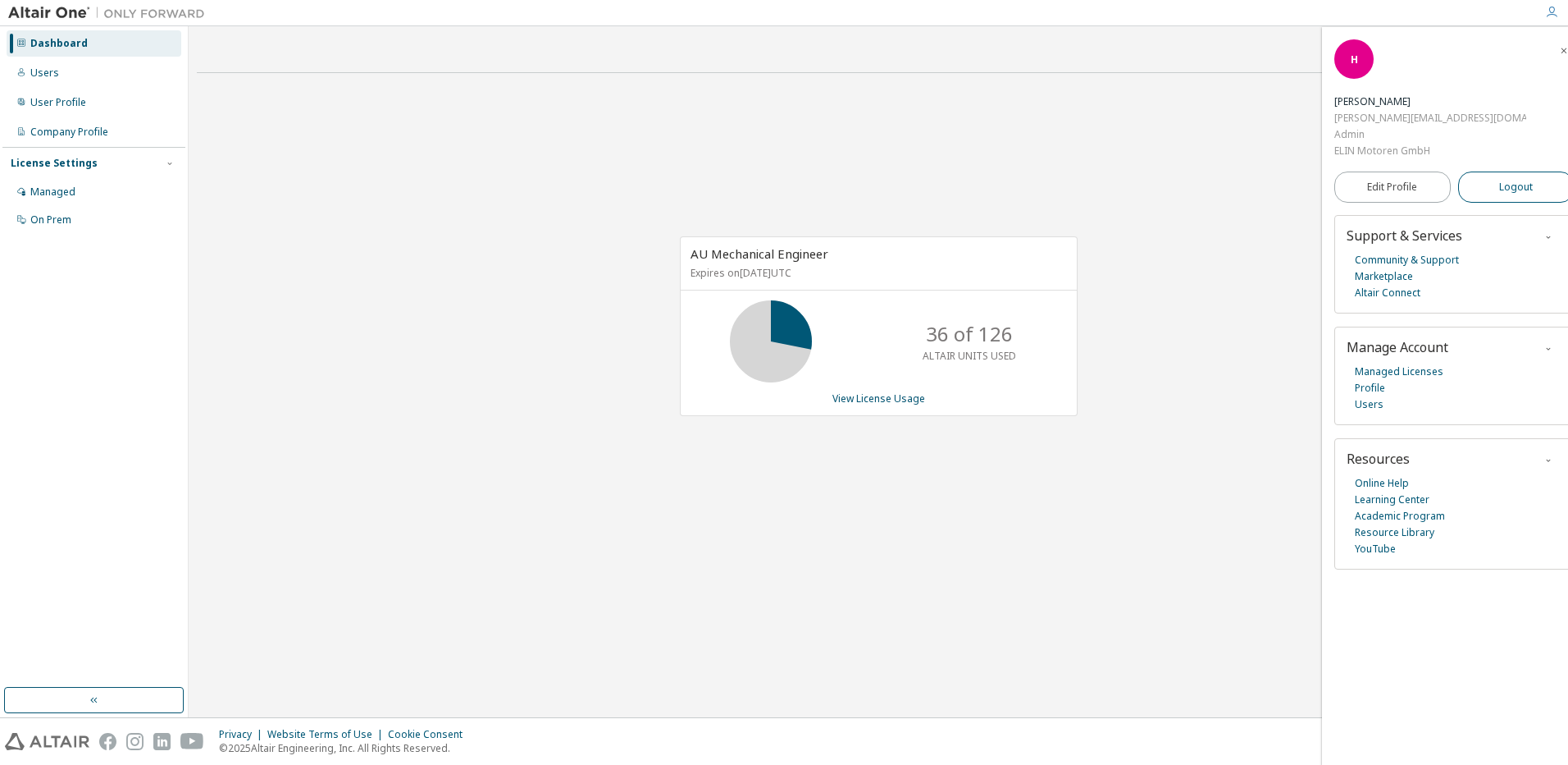
click at [1506, 178] on span "Logout" at bounding box center [1516, 187] width 34 height 17
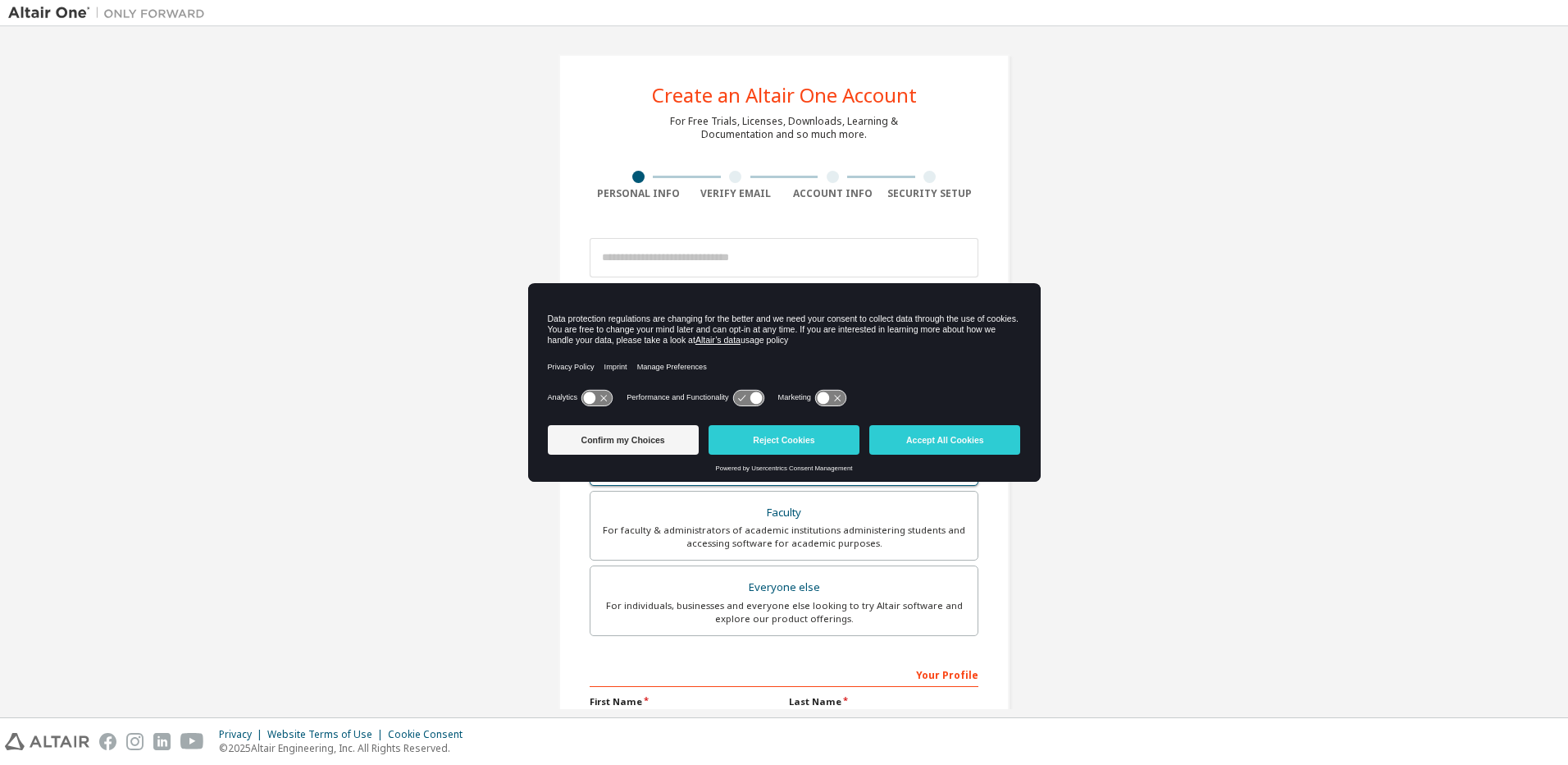
click at [796, 442] on button "Reject Cookies" at bounding box center [784, 440] width 151 height 30
